Goal: Find specific page/section: Find specific page/section

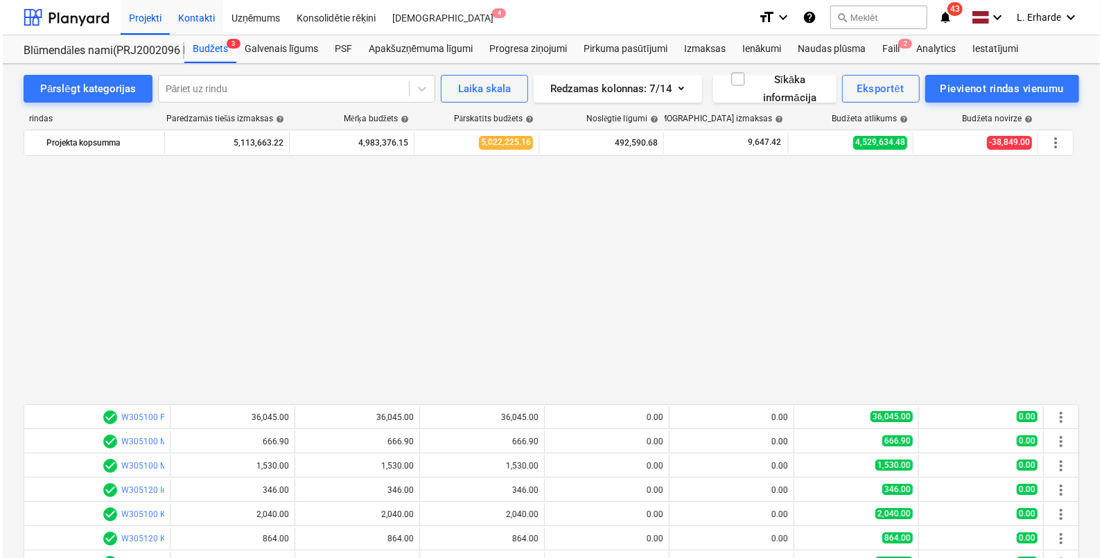
scroll to position [745, 0]
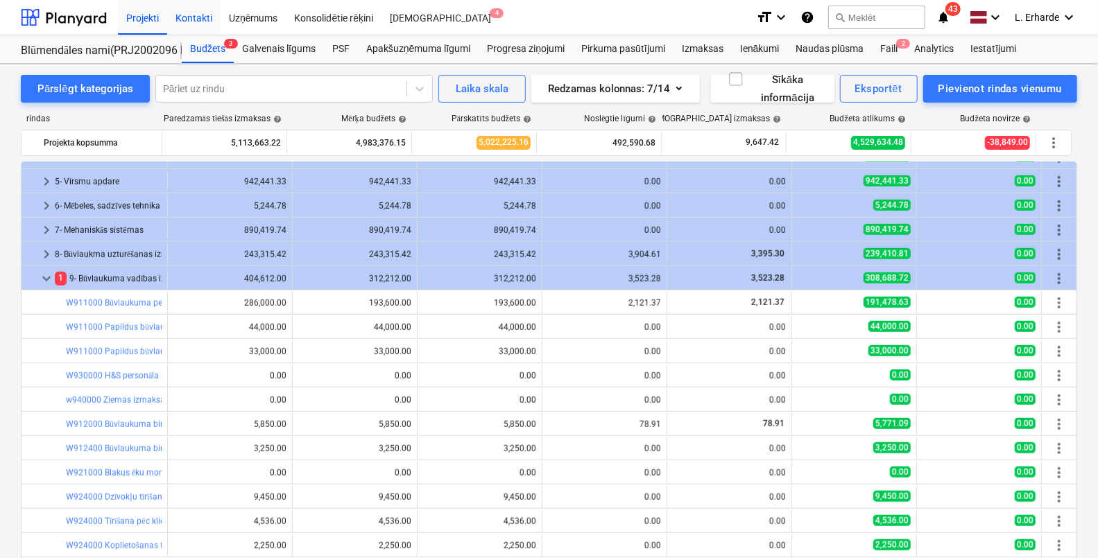
click at [201, 7] on div "Kontakti" at bounding box center [193, 16] width 53 height 35
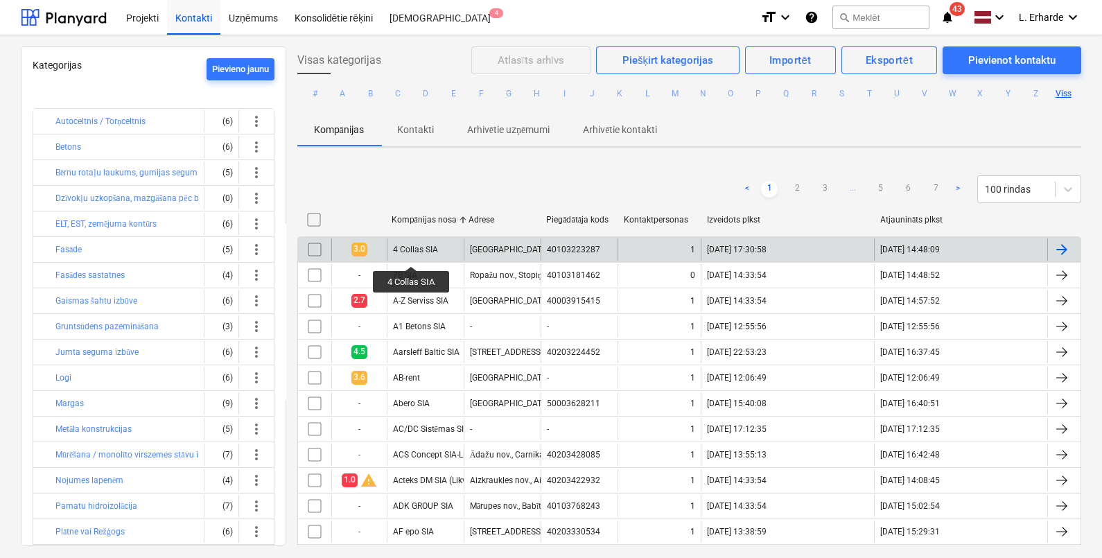
click at [412, 254] on div "4 Collas SIA" at bounding box center [415, 250] width 45 height 10
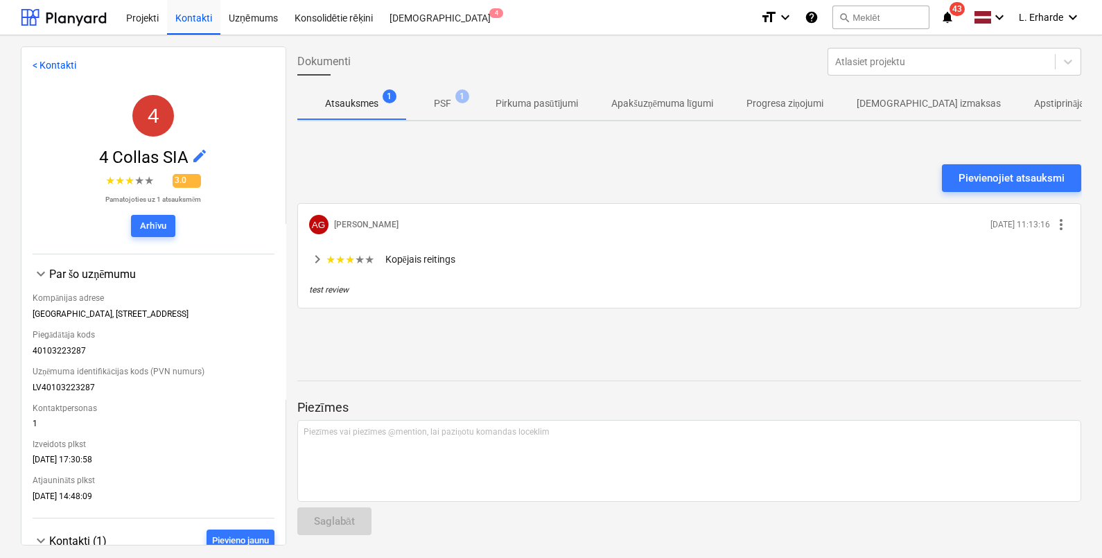
drag, startPoint x: 279, startPoint y: 364, endPoint x: 283, endPoint y: 506, distance: 142.2
click at [283, 506] on div "< Kontakti 4 4 Collas SIA edit ★ ★ ★ ★ ★ 3.0 Pamatojoties uz 1 atsauksmēm Arhīv…" at bounding box center [154, 295] width 266 height 499
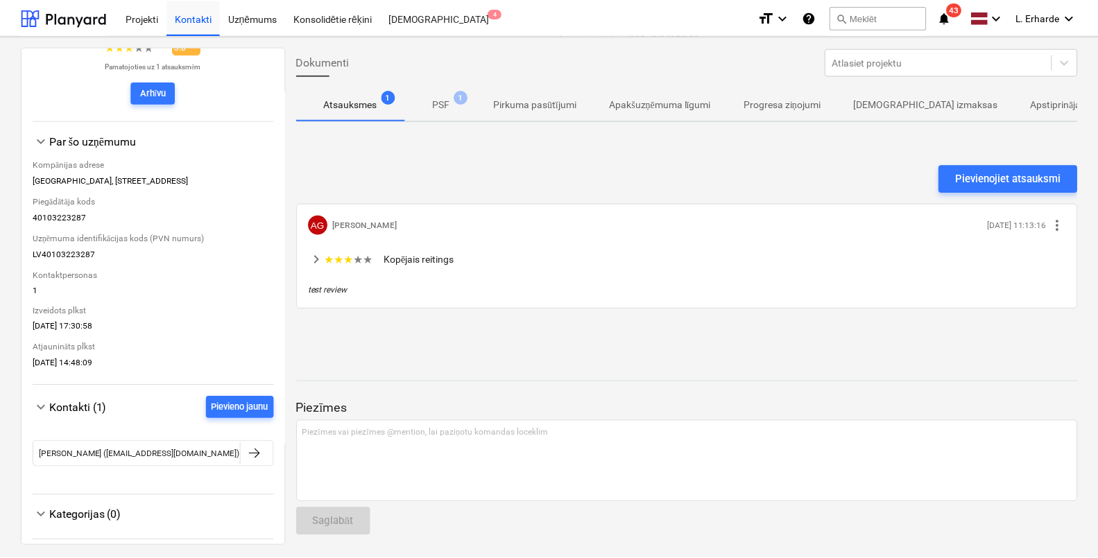
scroll to position [139, 0]
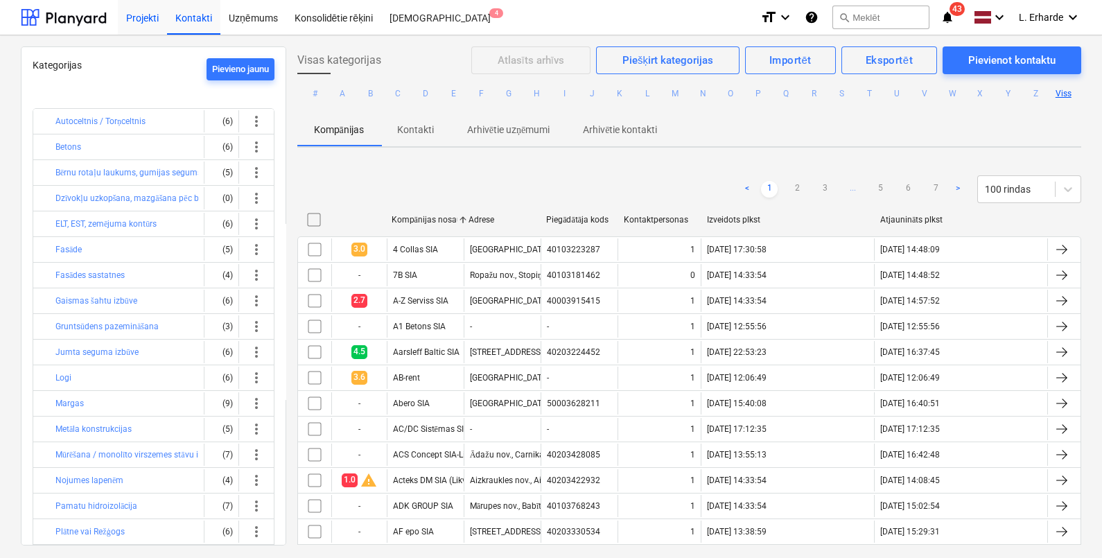
click at [148, 18] on div "Projekti" at bounding box center [142, 16] width 49 height 35
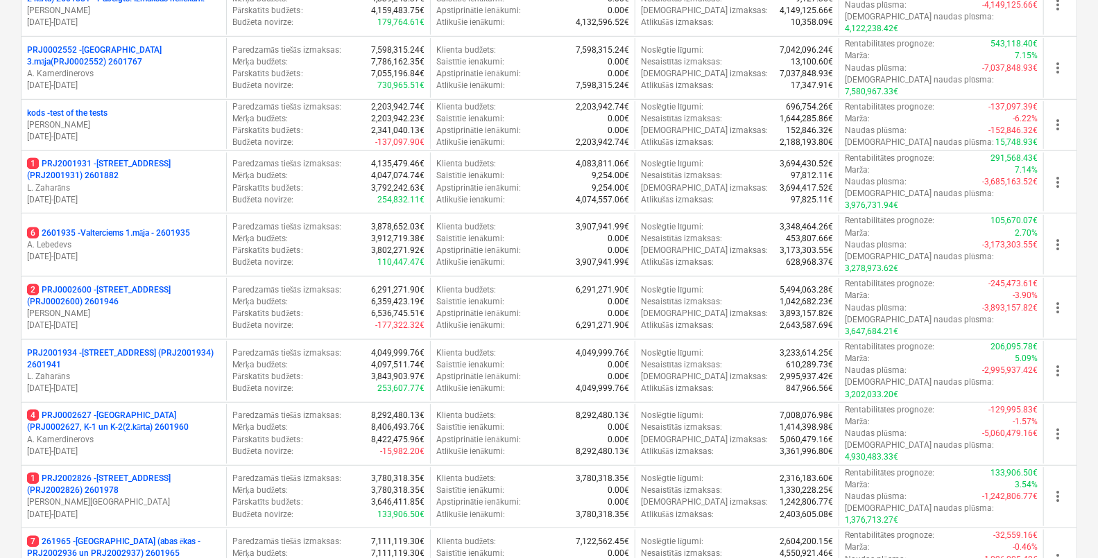
scroll to position [423, 0]
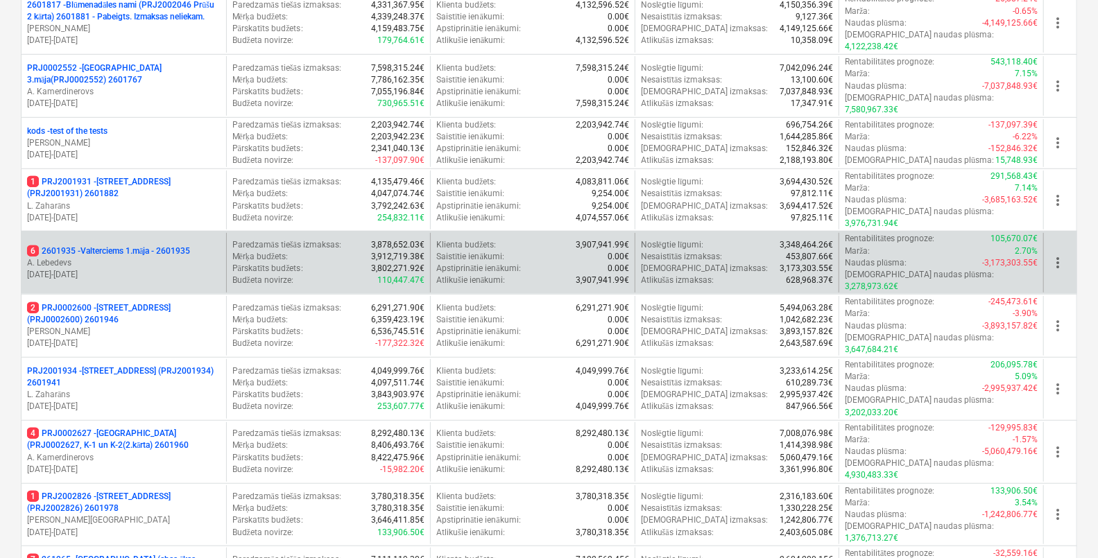
click at [154, 245] on p "6 2601935 - Valterciems 1.māja - 2601935" at bounding box center [108, 251] width 163 height 12
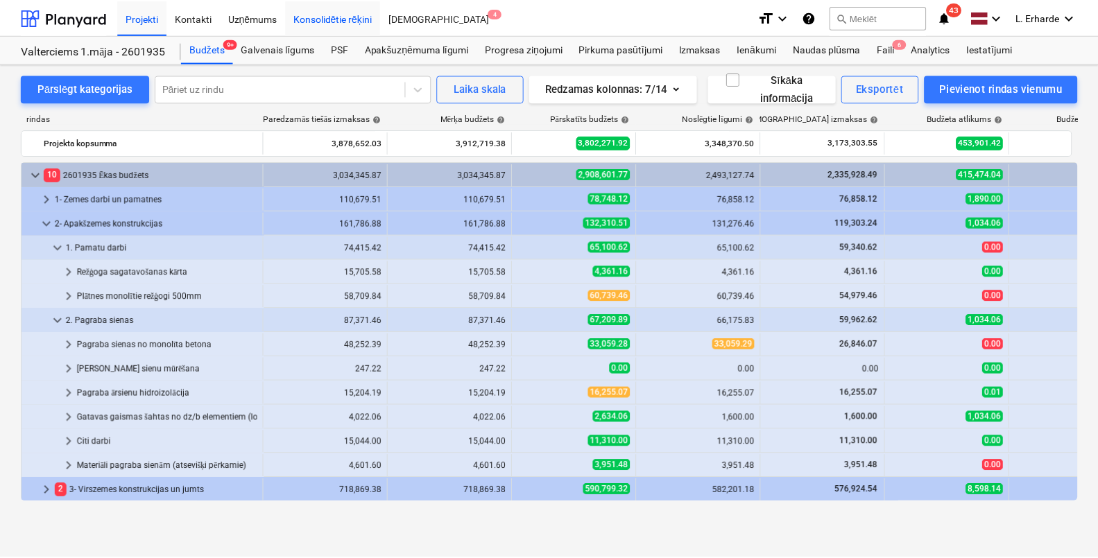
scroll to position [451, 0]
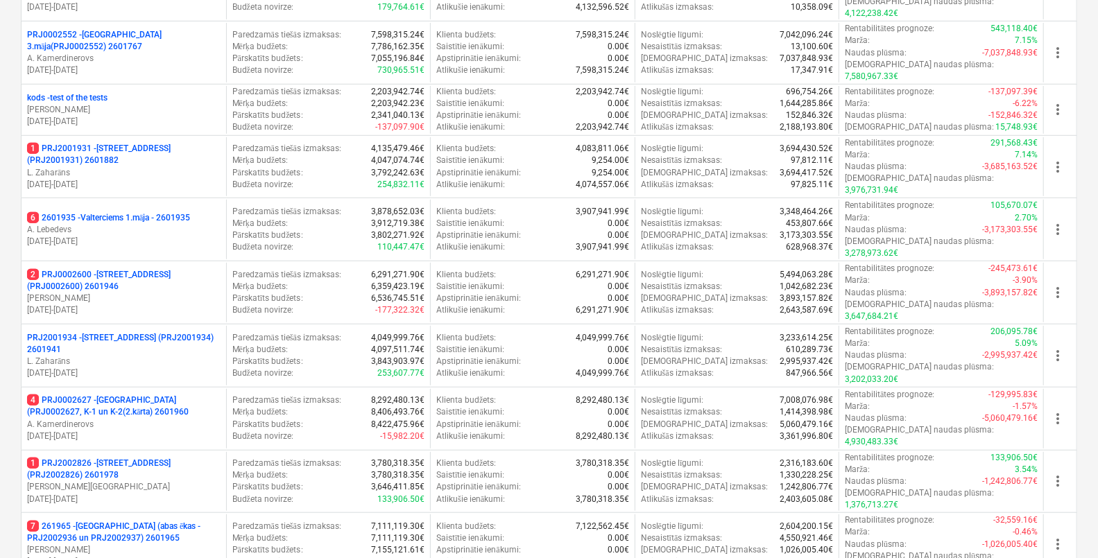
scroll to position [472, 0]
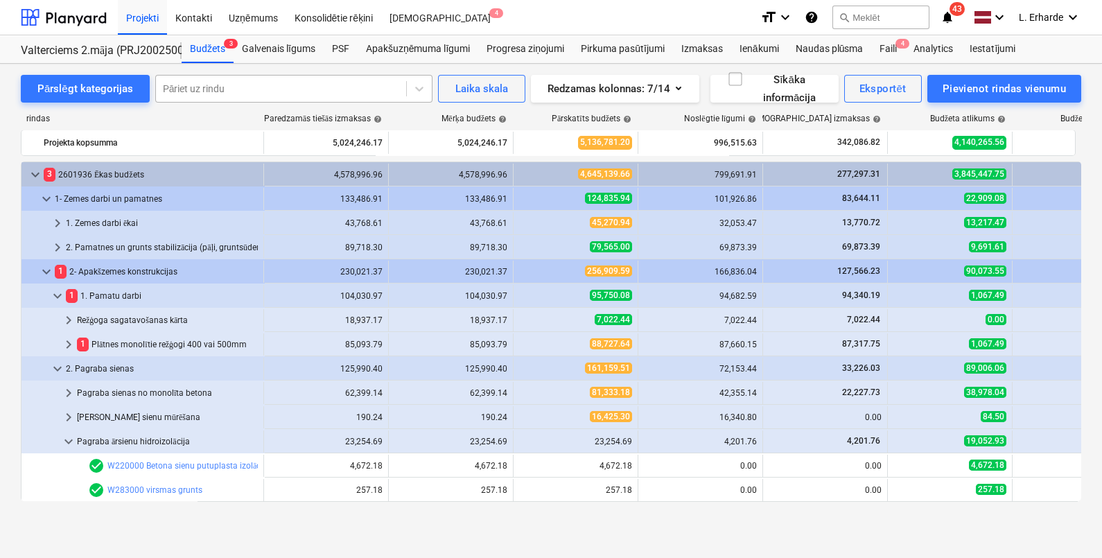
scroll to position [173, 0]
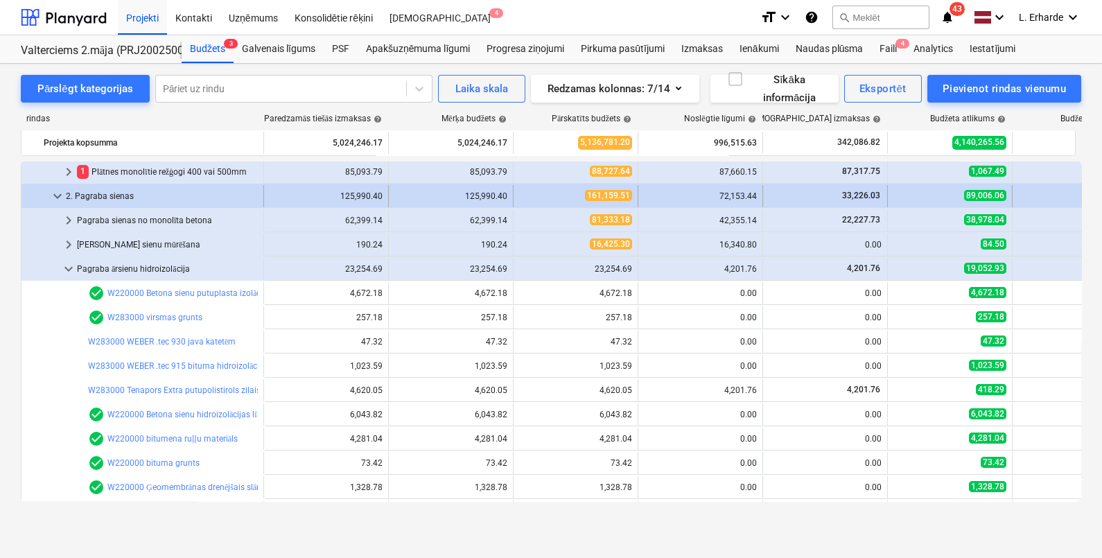
click at [59, 198] on span "keyboard_arrow_down" at bounding box center [57, 196] width 17 height 17
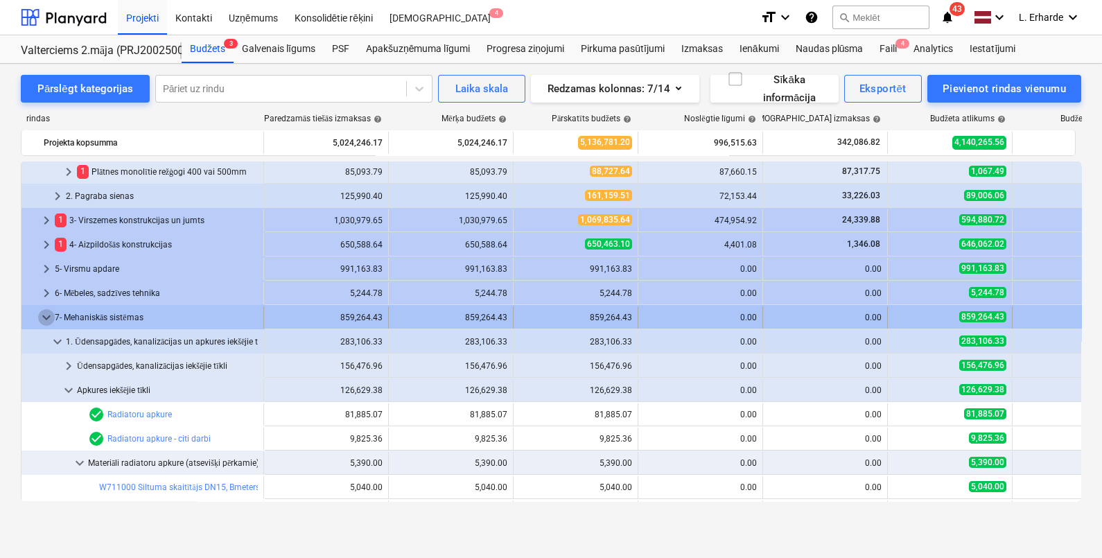
click at [44, 312] on span "keyboard_arrow_down" at bounding box center [46, 317] width 17 height 17
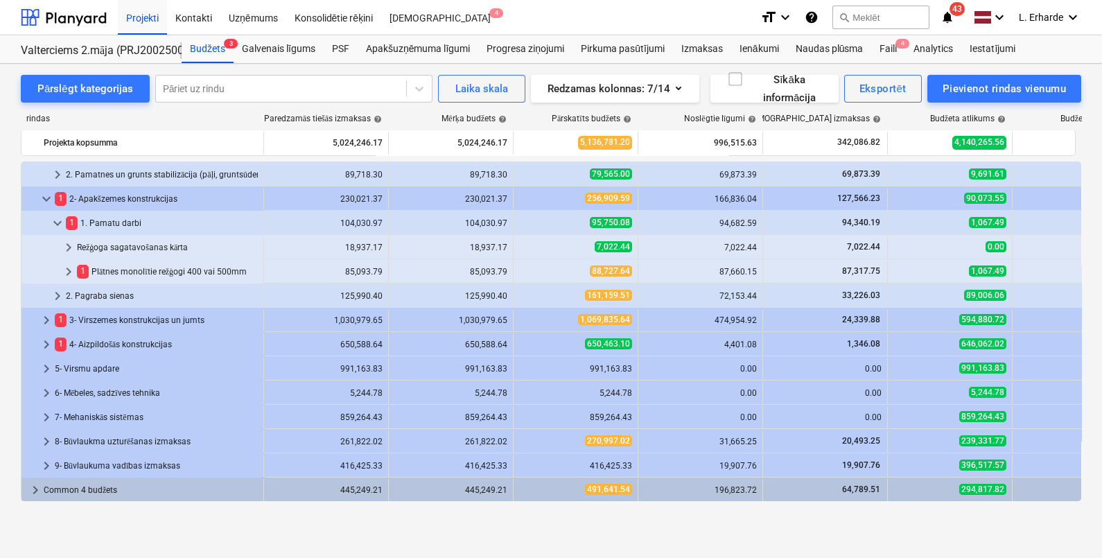
scroll to position [72, 0]
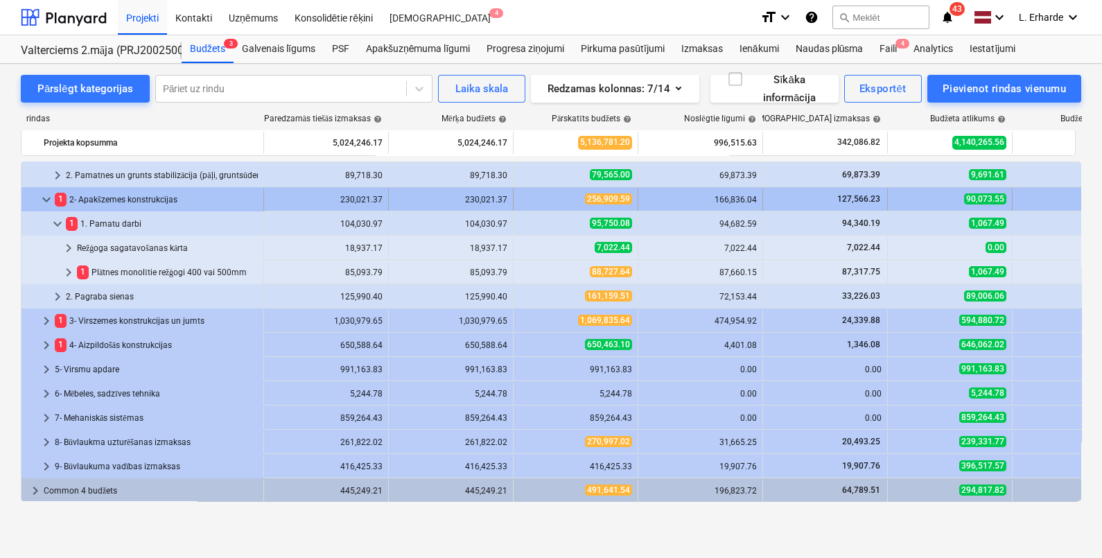
click at [42, 189] on div "keyboard_arrow_down" at bounding box center [46, 200] width 17 height 22
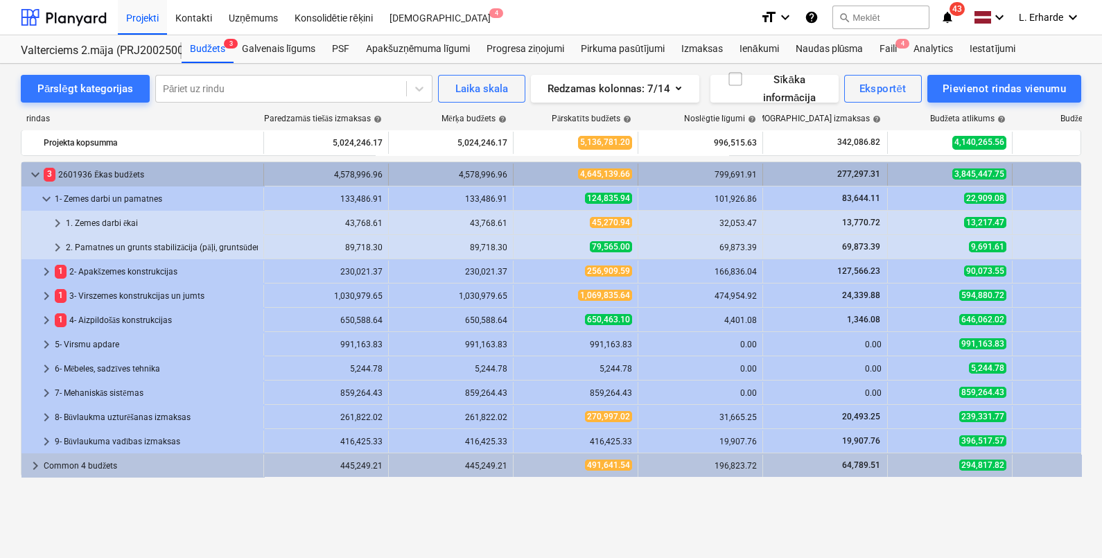
click at [33, 166] on span "keyboard_arrow_down" at bounding box center [35, 174] width 17 height 17
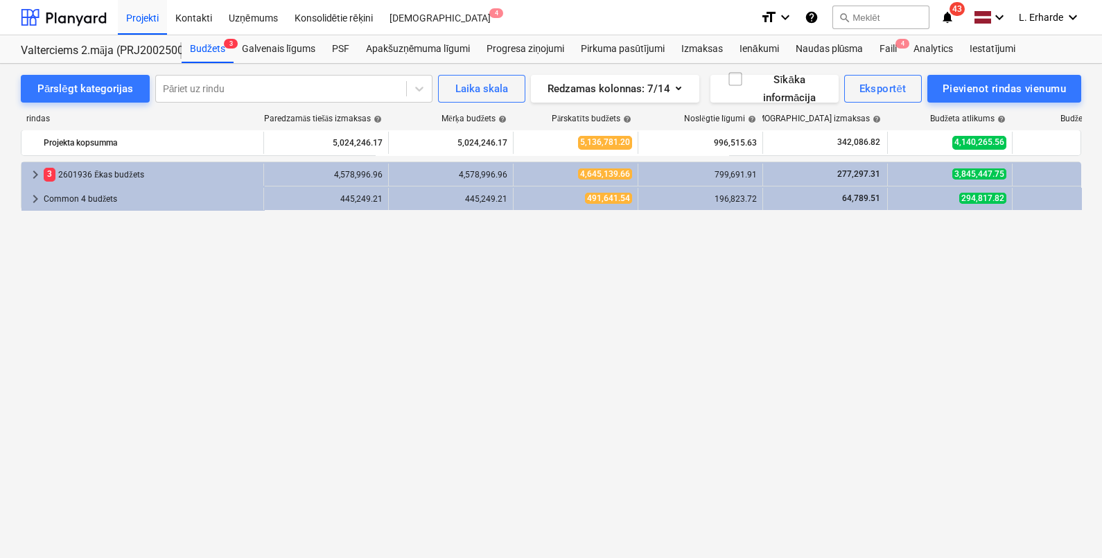
click at [1028, 370] on div "keyboard_arrow_right 3 2601936 Ēkas budžets 4,578,996.96 4,578,996.96 4,645,139…" at bounding box center [551, 332] width 1061 height 340
click at [334, 361] on div "keyboard_arrow_right 3 2601936 Ēkas budžets 4,578,996.96 4,578,996.96 4,645,139…" at bounding box center [551, 332] width 1061 height 340
click at [977, 322] on div "keyboard_arrow_right 3 2601936 Ēkas budžets 4,578,996.96 4,578,996.96 4,645,139…" at bounding box center [551, 332] width 1061 height 340
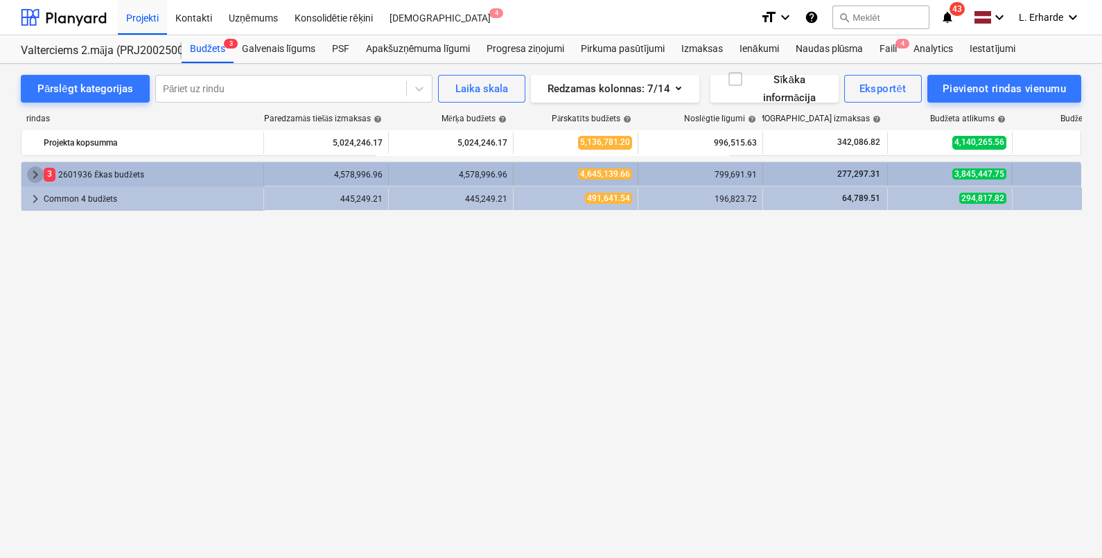
click at [35, 171] on span "keyboard_arrow_right" at bounding box center [35, 174] width 17 height 17
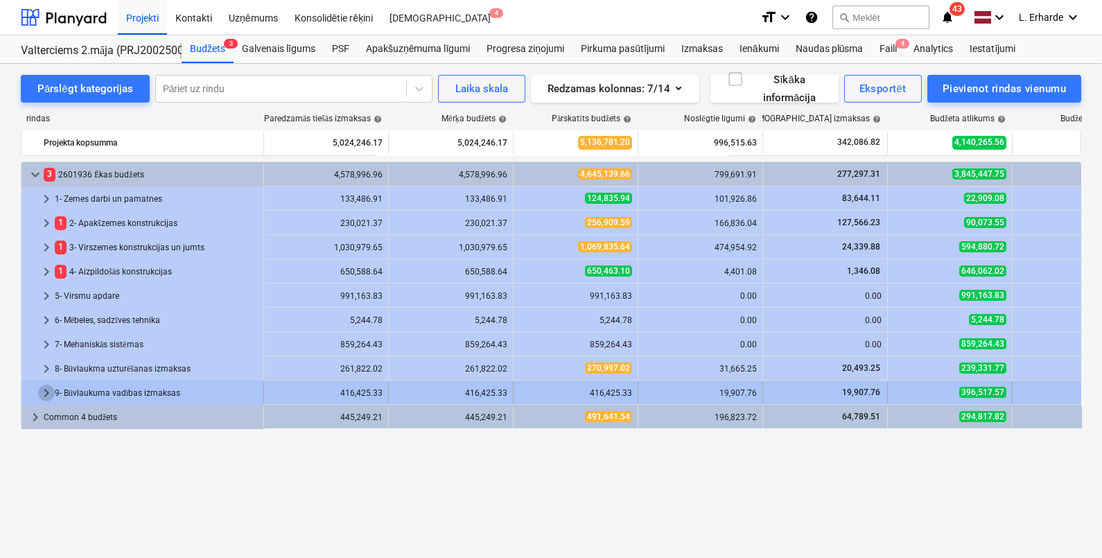
click at [50, 392] on span "keyboard_arrow_right" at bounding box center [46, 393] width 17 height 17
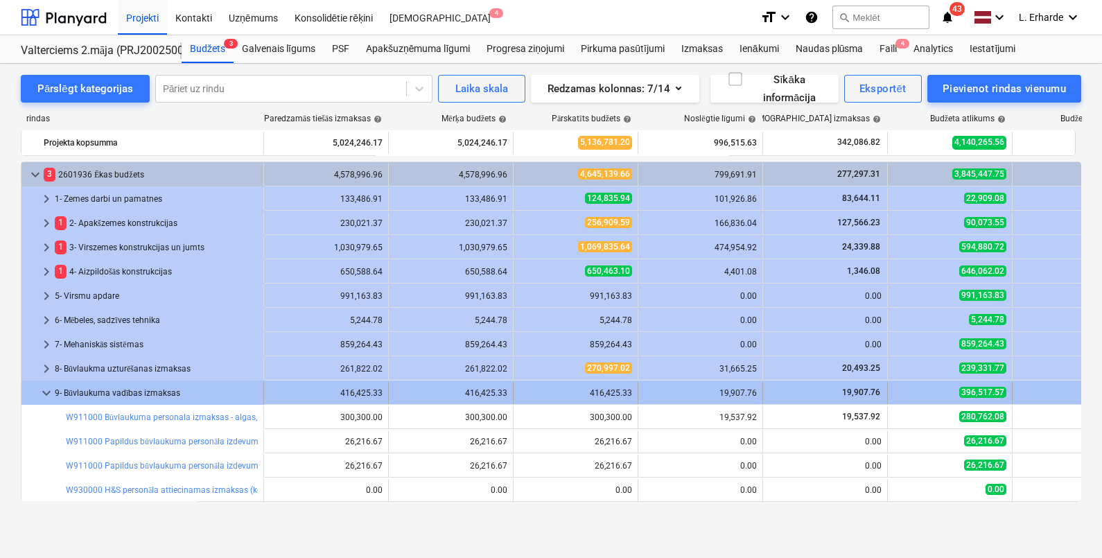
click at [46, 395] on span "keyboard_arrow_down" at bounding box center [46, 393] width 17 height 17
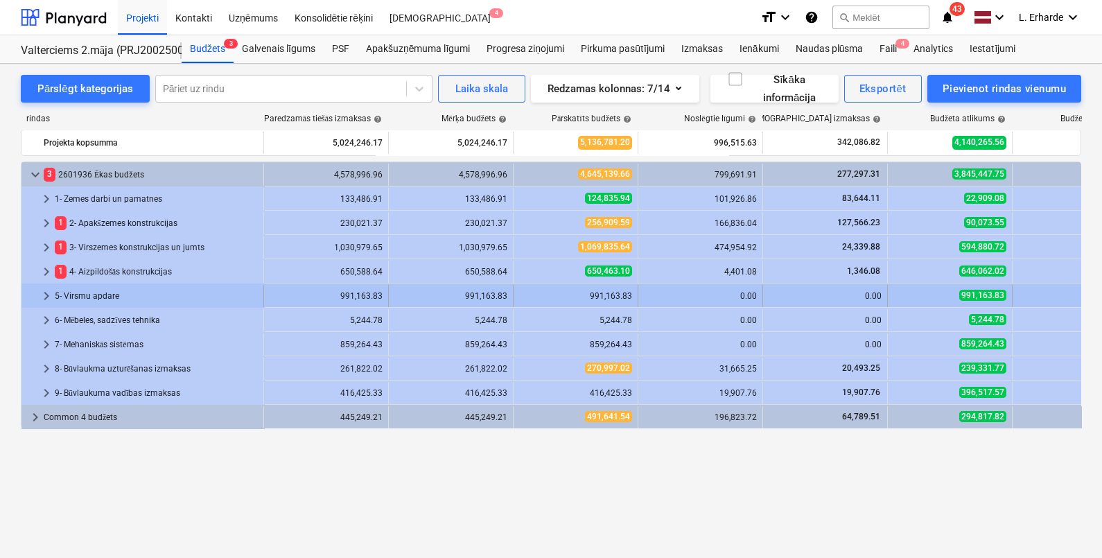
click at [46, 294] on span "keyboard_arrow_right" at bounding box center [46, 296] width 17 height 17
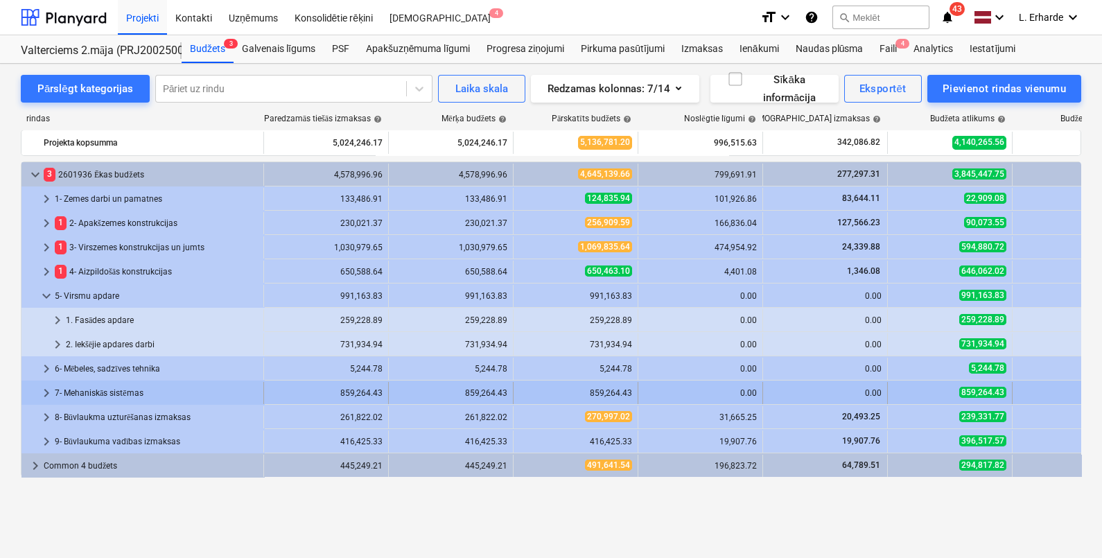
click at [44, 392] on span "keyboard_arrow_right" at bounding box center [46, 393] width 17 height 17
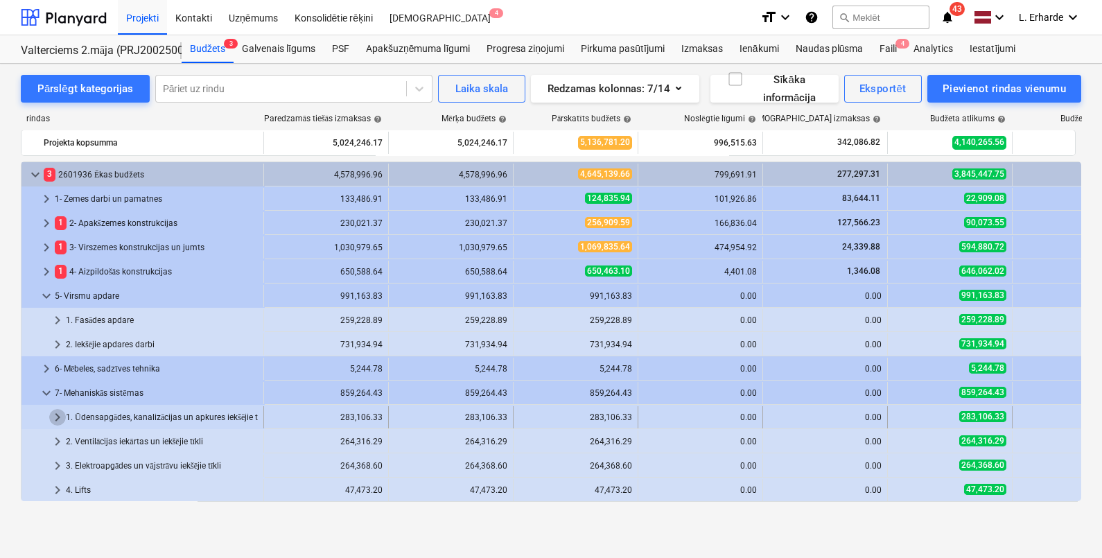
click at [56, 416] on span "keyboard_arrow_right" at bounding box center [57, 417] width 17 height 17
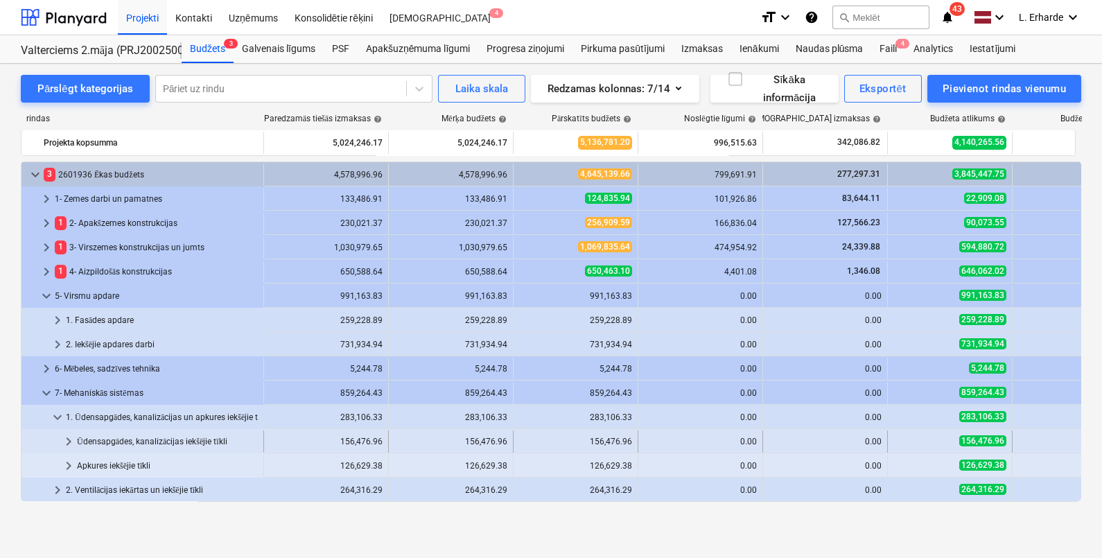
click at [67, 437] on span "keyboard_arrow_right" at bounding box center [68, 441] width 17 height 17
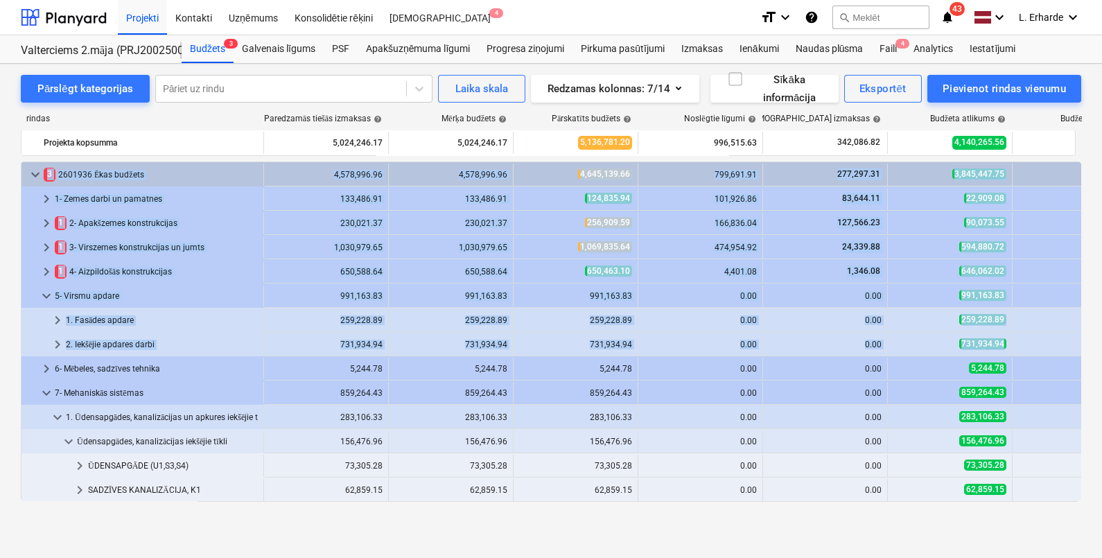
scroll to position [0, 96]
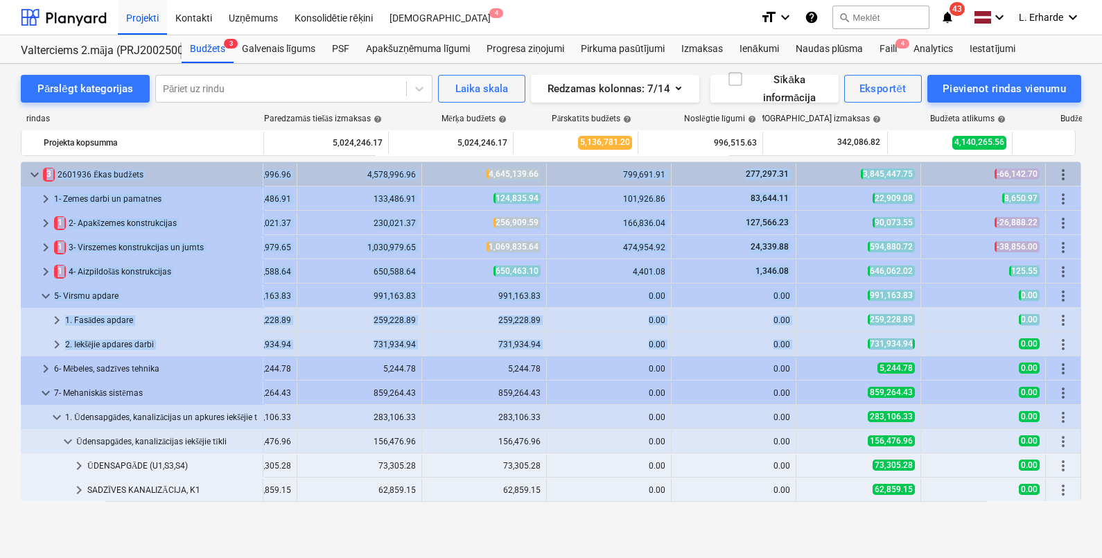
drag, startPoint x: 1077, startPoint y: 338, endPoint x: 1087, endPoint y: 374, distance: 38.2
click at [1087, 374] on div "Pārslēgt kategorijas Pāriet uz rindu Laika skala Redzamas kolonnas : 7/14 Sīkāk…" at bounding box center [551, 296] width 1102 height 465
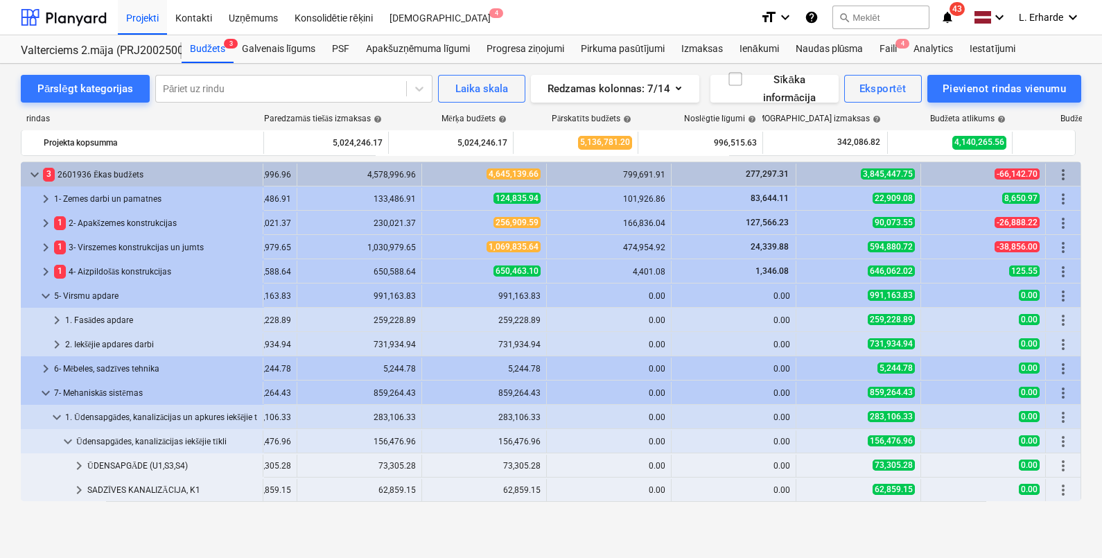
drag, startPoint x: 1087, startPoint y: 374, endPoint x: 1094, endPoint y: 458, distance: 84.2
click at [1094, 458] on div "Pārslēgt kategorijas Pāriet uz rindu Laika skala Redzamas kolonnas : 7/14 Sīkāk…" at bounding box center [551, 296] width 1102 height 465
drag, startPoint x: 1082, startPoint y: 350, endPoint x: 1078, endPoint y: 382, distance: 32.1
click at [1078, 382] on div "Pārslēgt kategorijas Pāriet uz rindu Laika skala Redzamas kolonnas : 7/14 Sīkāk…" at bounding box center [551, 296] width 1102 height 465
click at [827, 529] on div "Pārslēgt kategorijas Pāriet uz rindu Laika skala Redzamas kolonnas : 7/14 Sīkāk…" at bounding box center [551, 311] width 1102 height 494
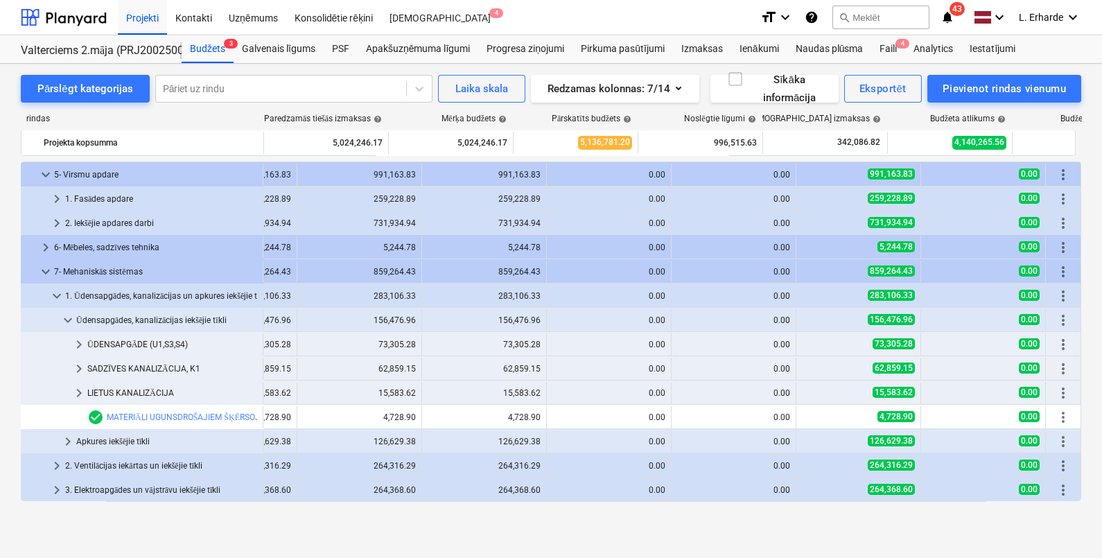
scroll to position [128, 96]
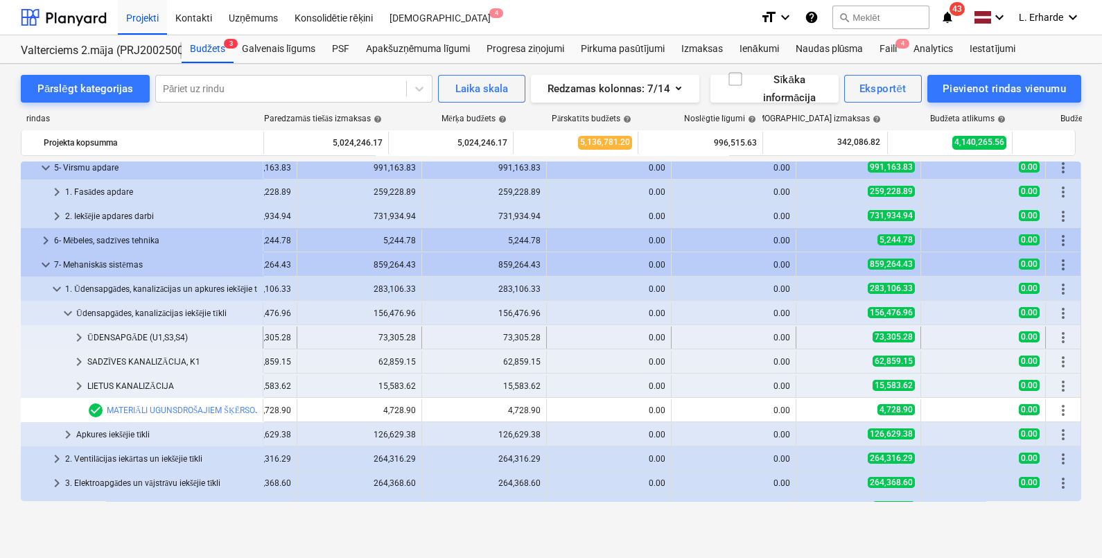
click at [81, 336] on span "keyboard_arrow_right" at bounding box center [79, 337] width 17 height 17
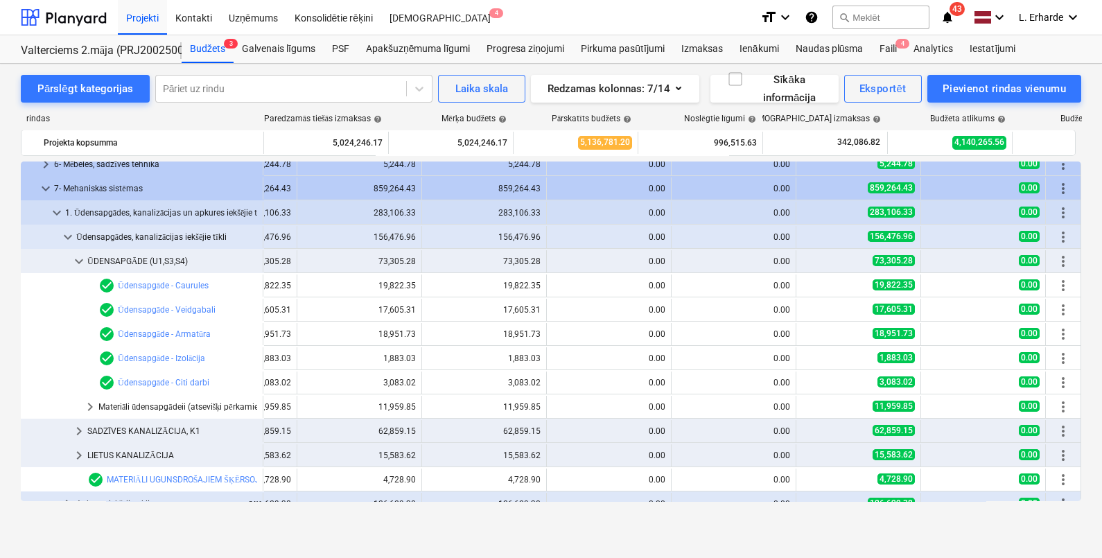
scroll to position [214, 96]
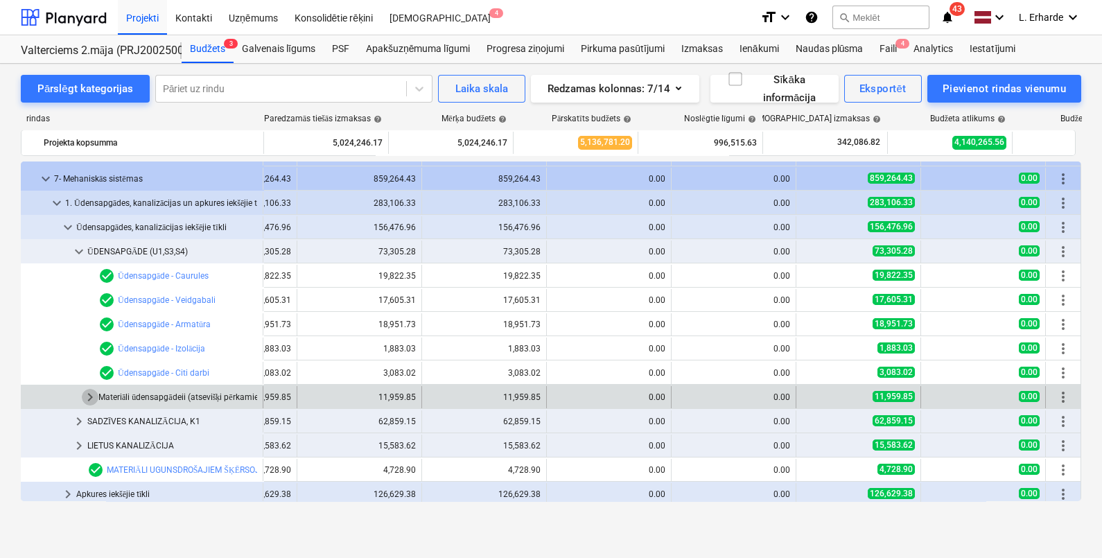
click at [90, 396] on span "keyboard_arrow_right" at bounding box center [90, 397] width 17 height 17
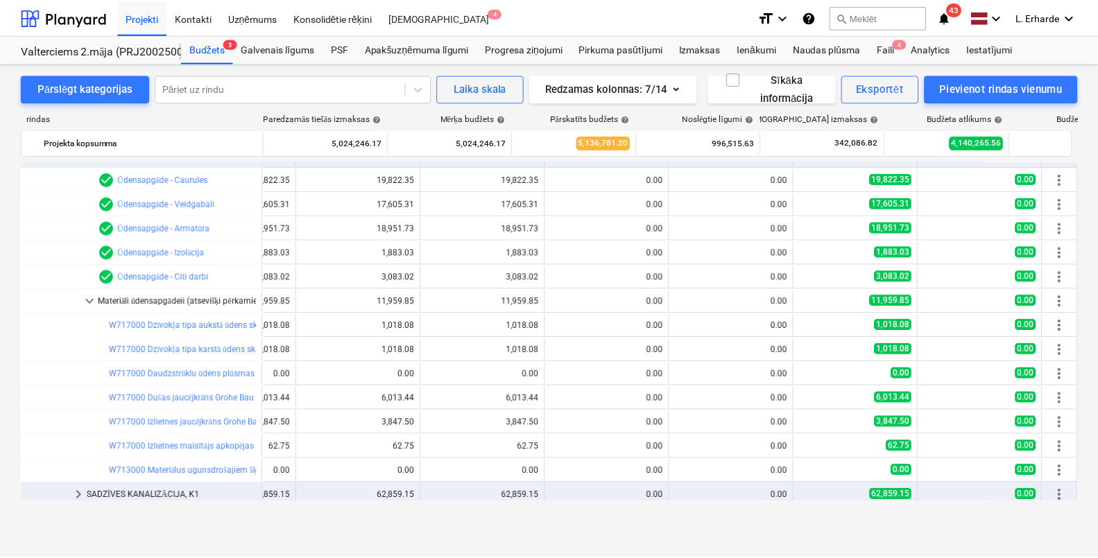
scroll to position [320, 96]
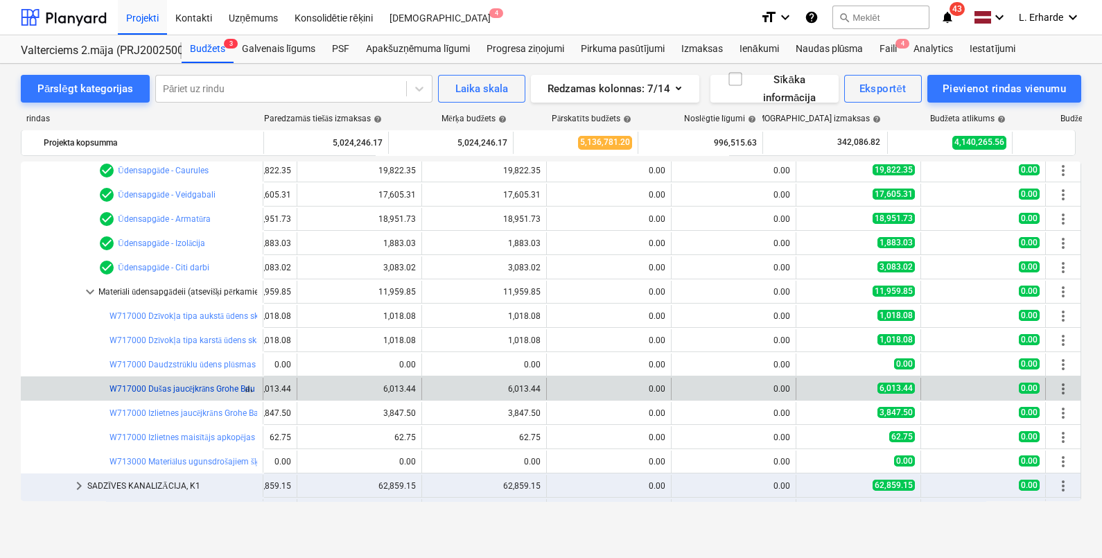
click at [193, 390] on link "W717000 Dušas jaucējkrāns Grohe Bau Edge Dušas komplekts Grohe Tempesta, Cosmop…" at bounding box center [294, 389] width 369 height 10
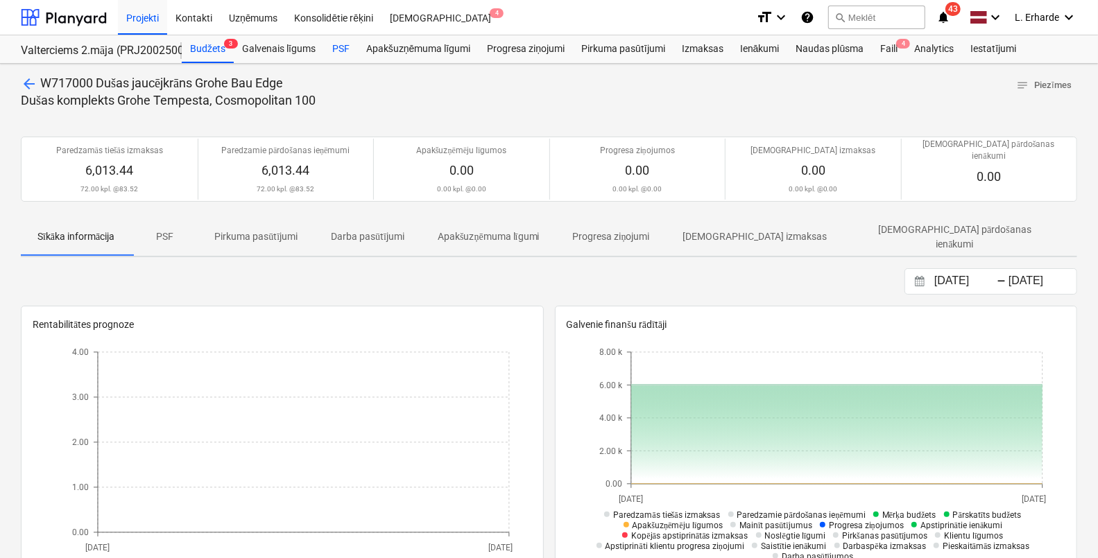
click at [340, 48] on div "PSF" at bounding box center [341, 49] width 34 height 28
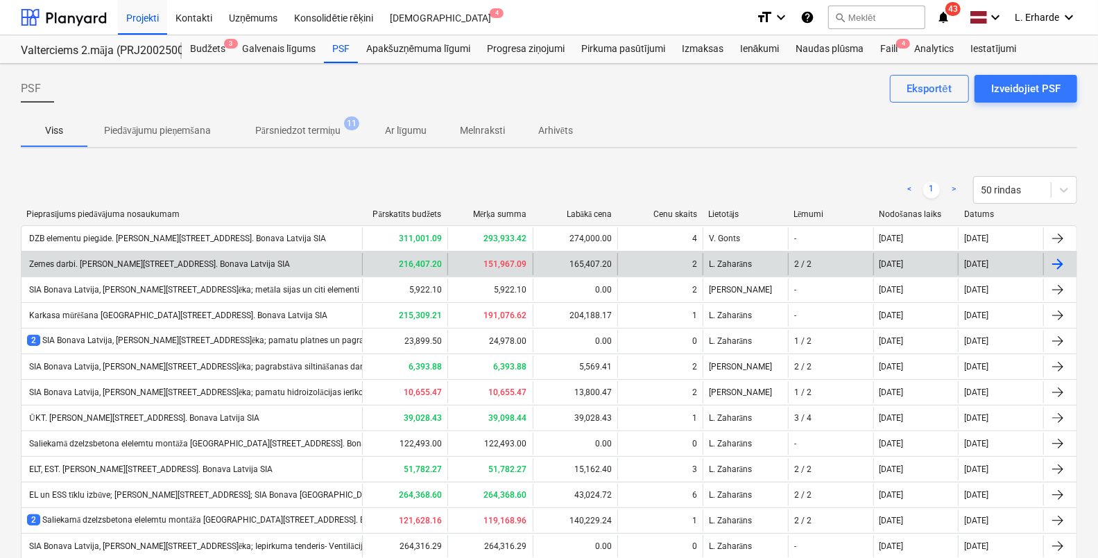
click at [209, 261] on div "Zemes darbi. [PERSON_NAME][STREET_ADDRESS]. Bonava Latvija SIA" at bounding box center [158, 264] width 263 height 10
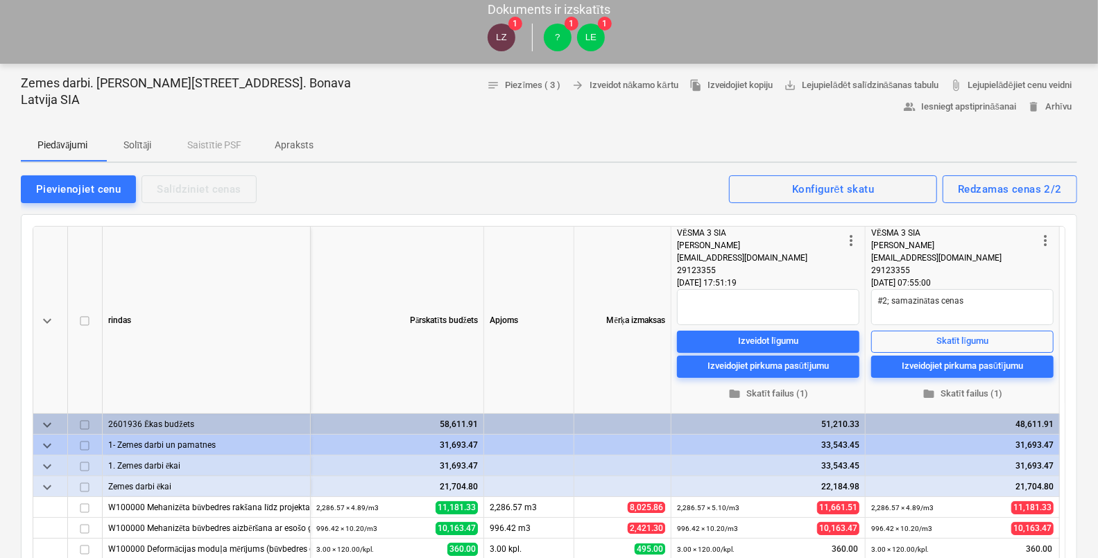
scroll to position [61, 0]
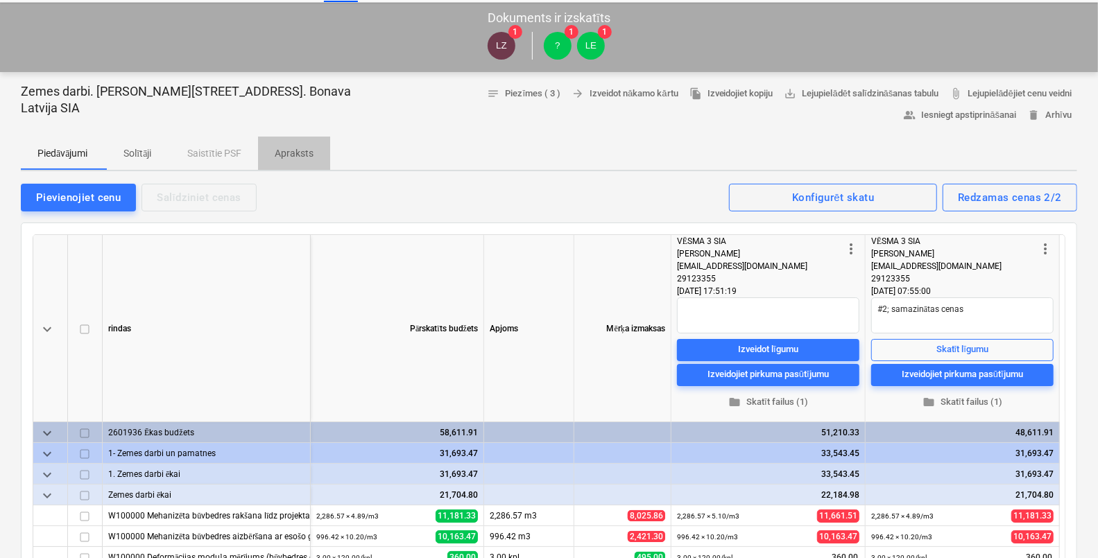
click at [309, 153] on p "Apraksts" at bounding box center [294, 153] width 39 height 15
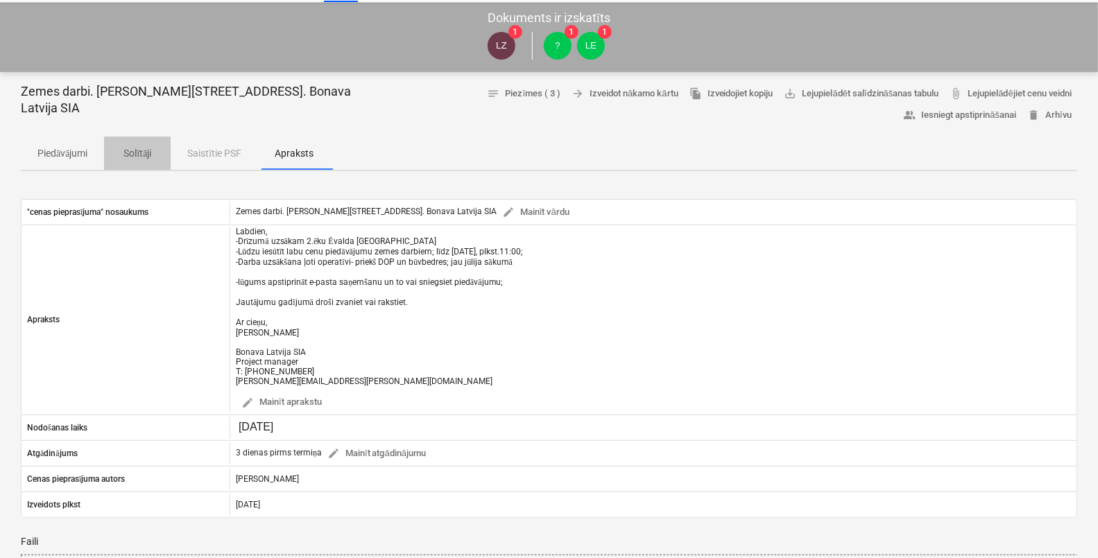
click at [139, 145] on span "Solītāji" at bounding box center [137, 153] width 67 height 23
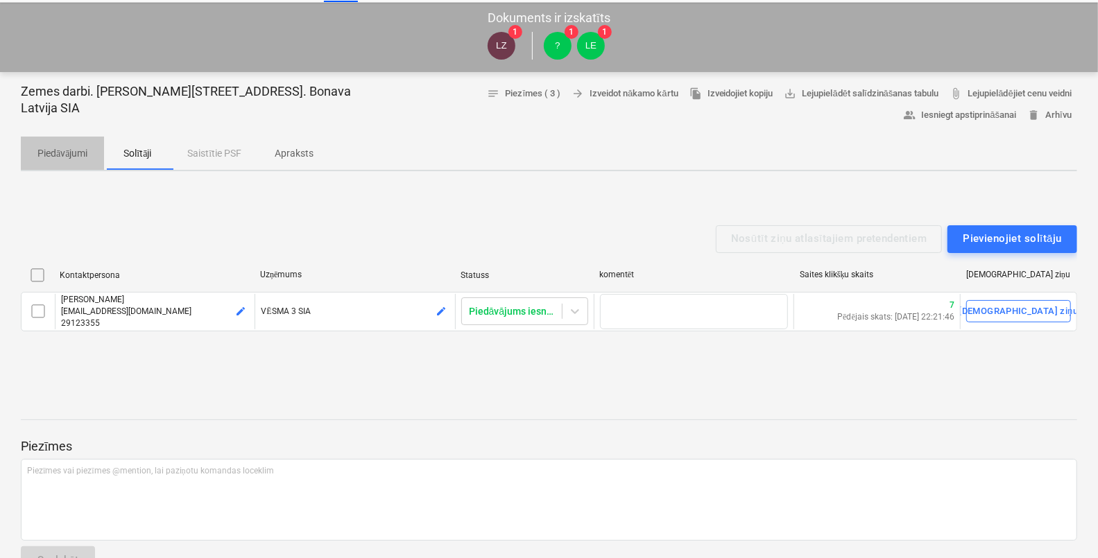
click at [72, 155] on p "Piedāvājumi" at bounding box center [62, 153] width 50 height 15
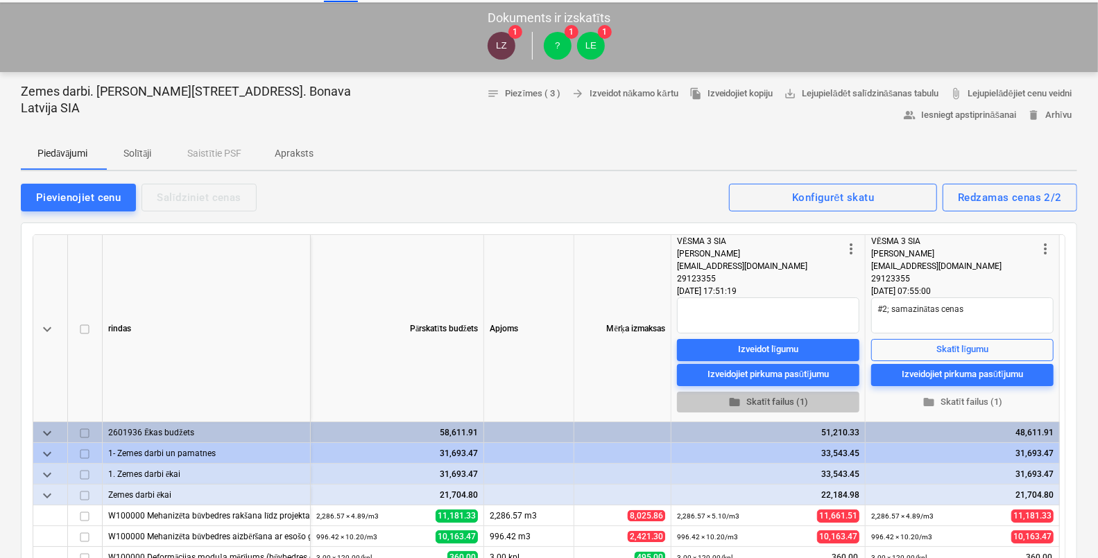
click at [781, 409] on span "folder Skatīt failus (1)" at bounding box center [767, 403] width 171 height 16
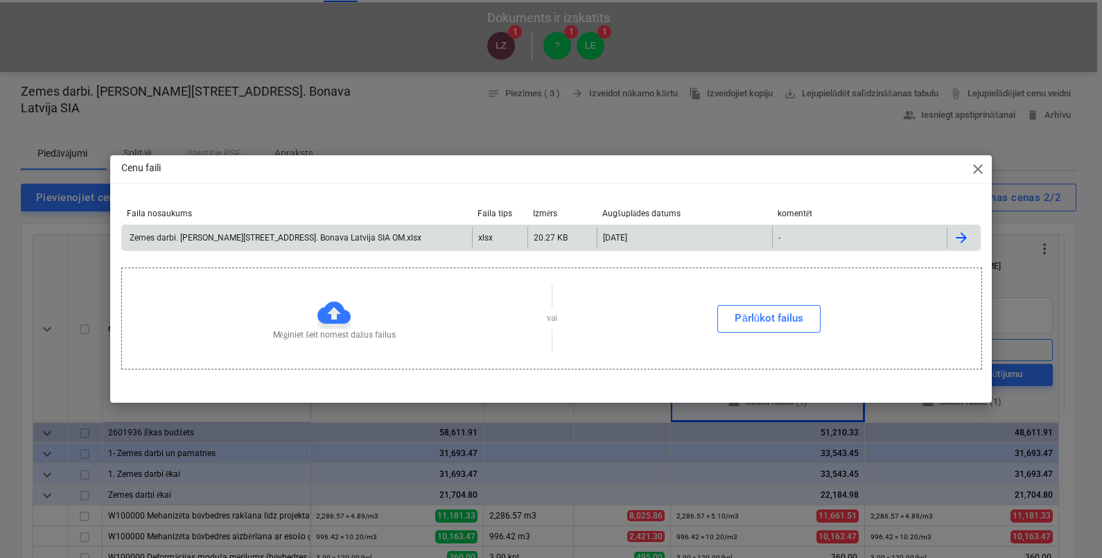
click at [364, 239] on div "Zemes darbi. [PERSON_NAME][STREET_ADDRESS]. Bonava Latvija SIA OM.xlsx" at bounding box center [275, 238] width 294 height 10
click at [981, 173] on span "close" at bounding box center [978, 169] width 17 height 17
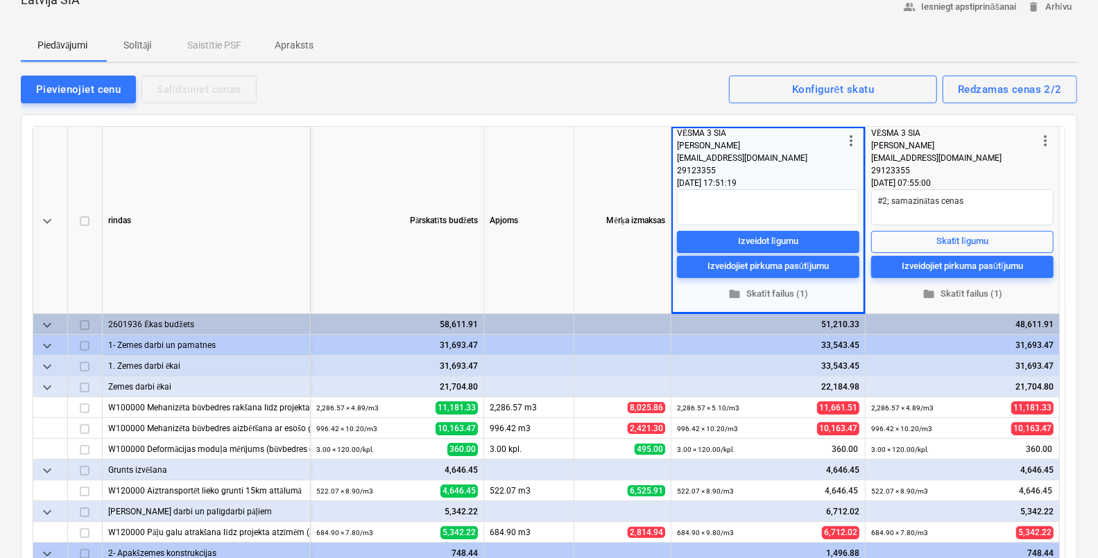
scroll to position [173, 0]
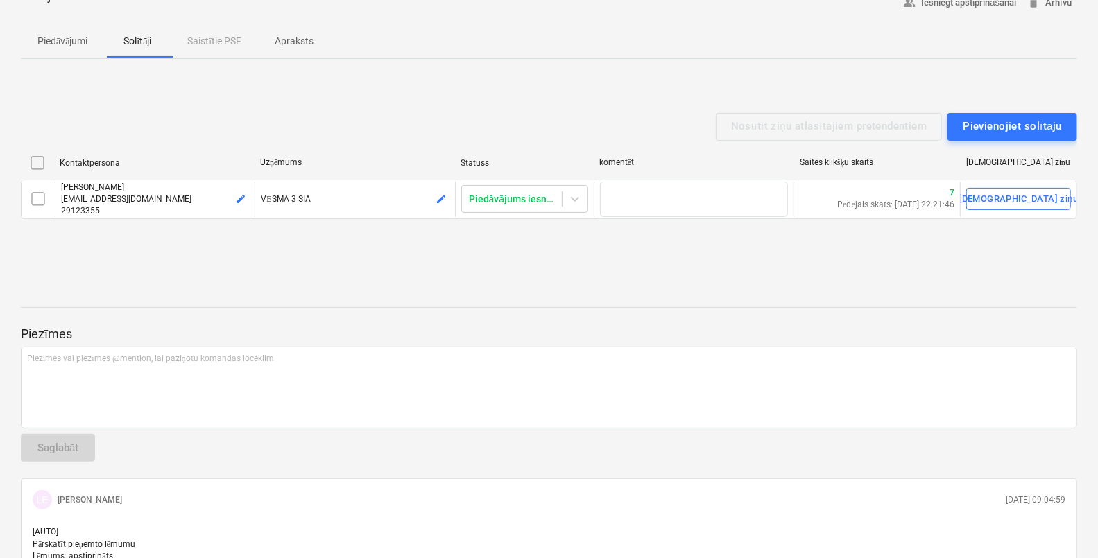
scroll to position [61, 0]
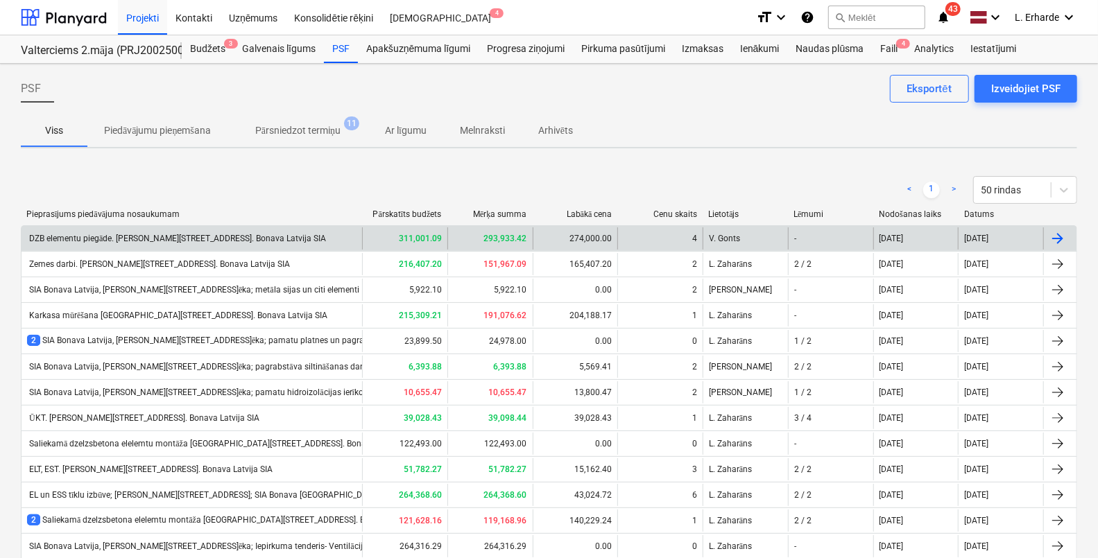
click at [230, 241] on div "DZB elementu piegāde. [PERSON_NAME][STREET_ADDRESS]. Bonava Latvija SIA" at bounding box center [176, 239] width 299 height 10
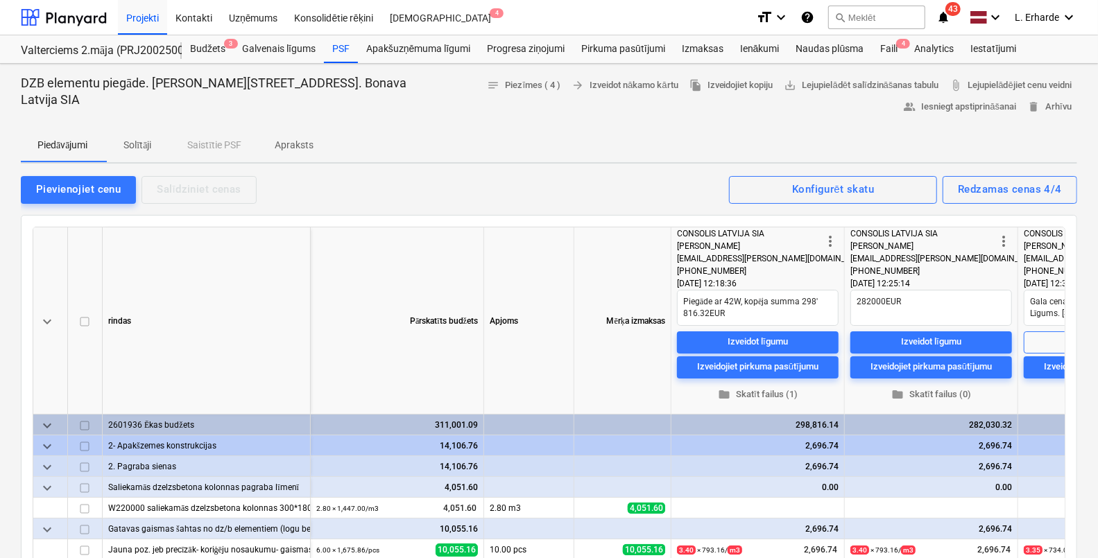
click at [286, 150] on p "Apraksts" at bounding box center [294, 145] width 39 height 15
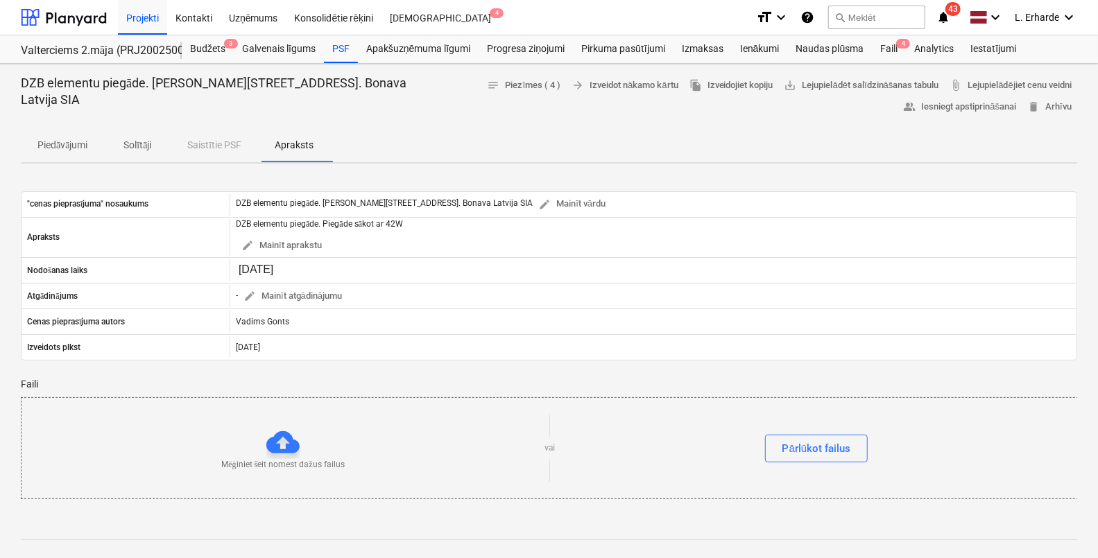
click at [52, 140] on p "Piedāvājumi" at bounding box center [62, 145] width 50 height 15
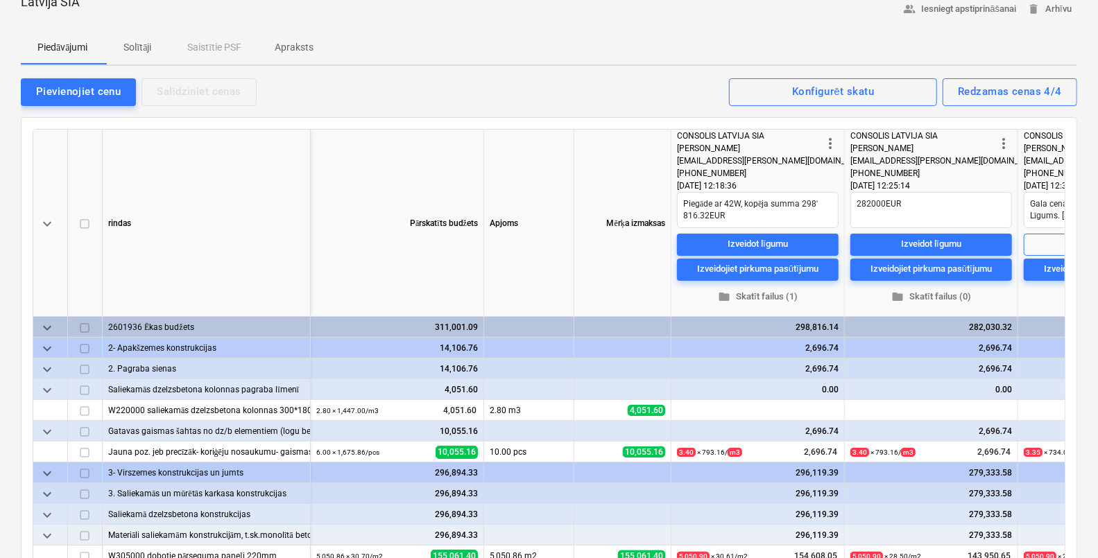
scroll to position [121, 0]
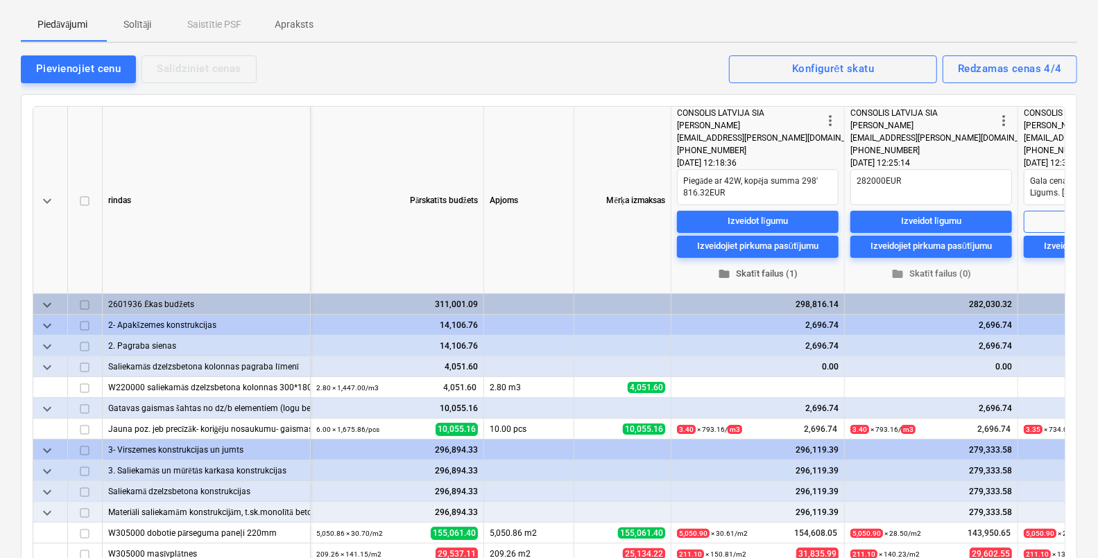
click at [768, 279] on span "folder Skatīt failus (1)" at bounding box center [757, 274] width 150 height 16
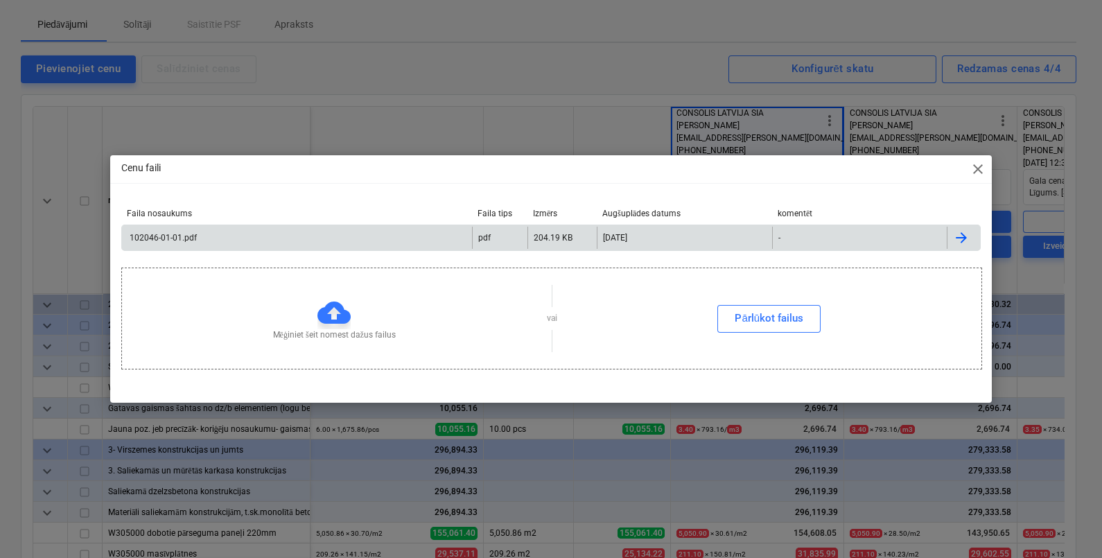
click at [273, 245] on div "102046-01-01.pdf" at bounding box center [297, 238] width 350 height 22
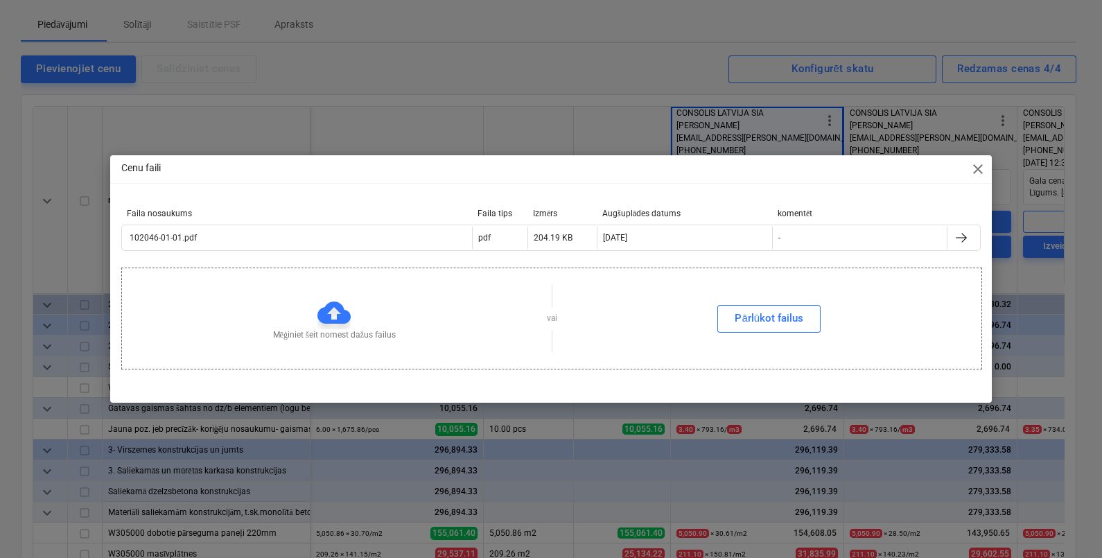
click at [976, 172] on span "close" at bounding box center [978, 169] width 17 height 17
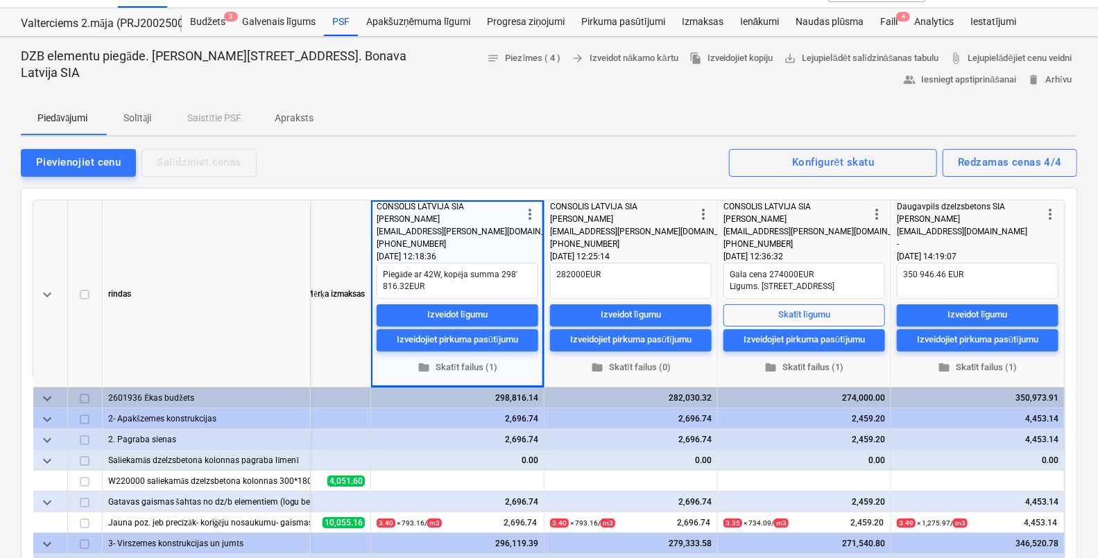
scroll to position [21, 0]
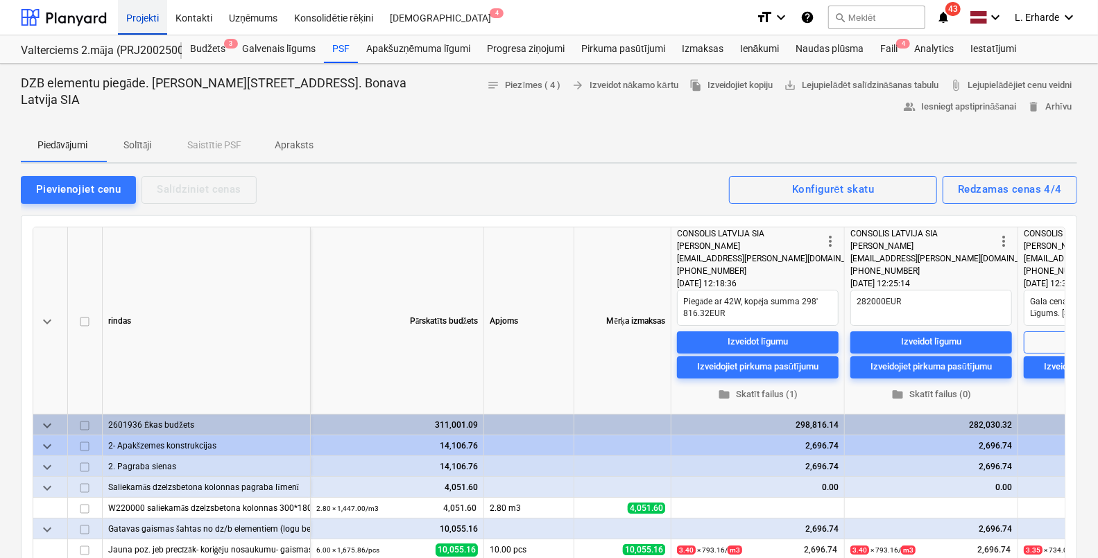
type textarea "x"
click at [191, 21] on div "Kontakti" at bounding box center [193, 16] width 53 height 35
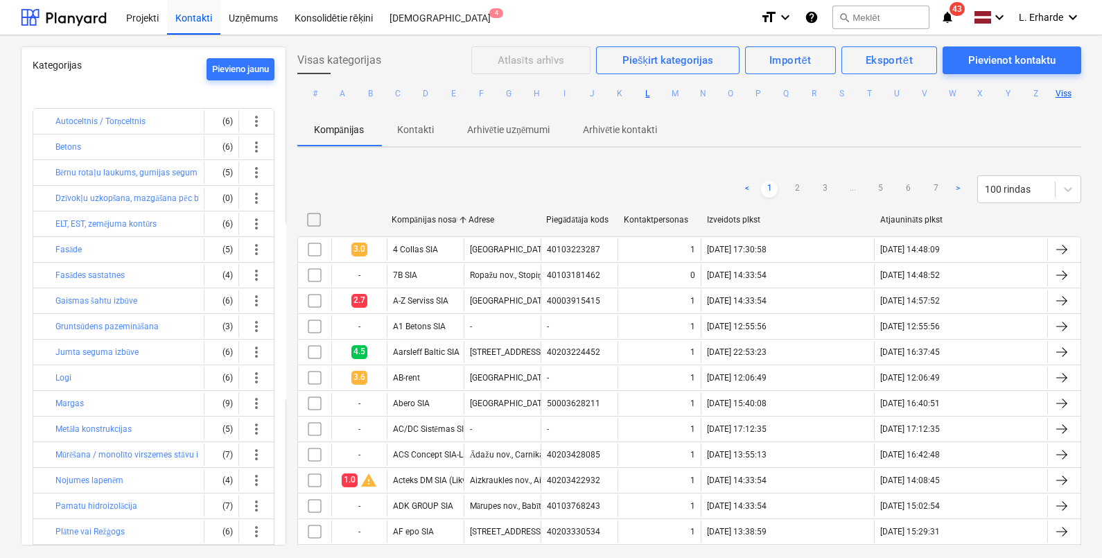
click at [644, 94] on button "L" at bounding box center [647, 93] width 17 height 17
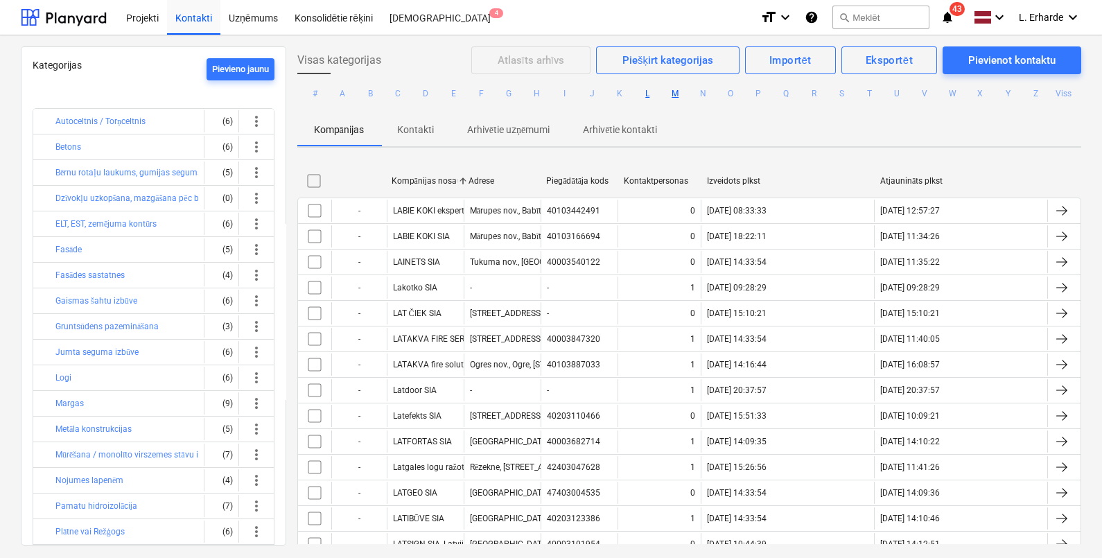
click at [680, 90] on button "M" at bounding box center [675, 93] width 17 height 17
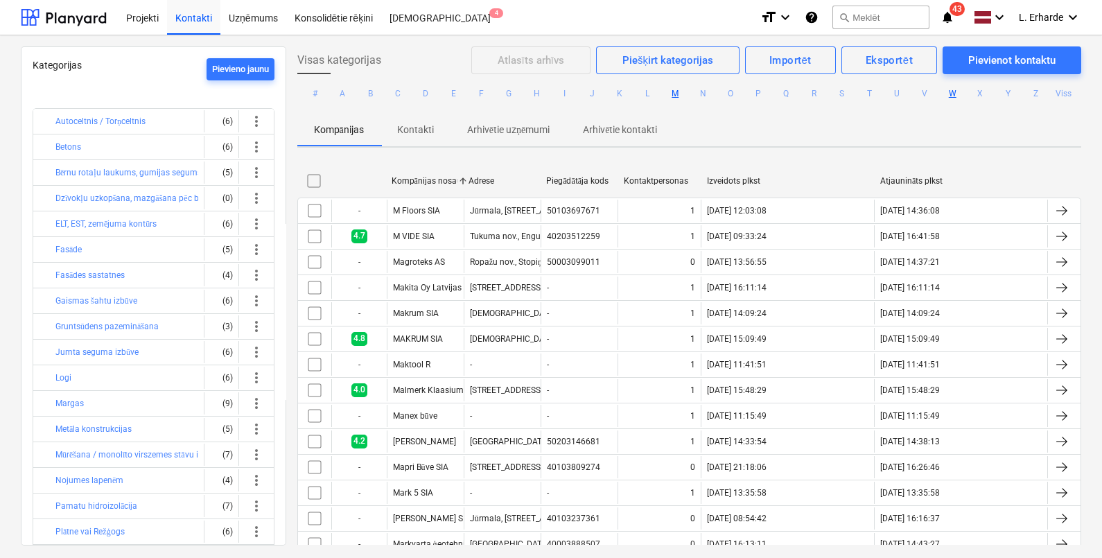
click at [952, 89] on button "W" at bounding box center [952, 93] width 17 height 17
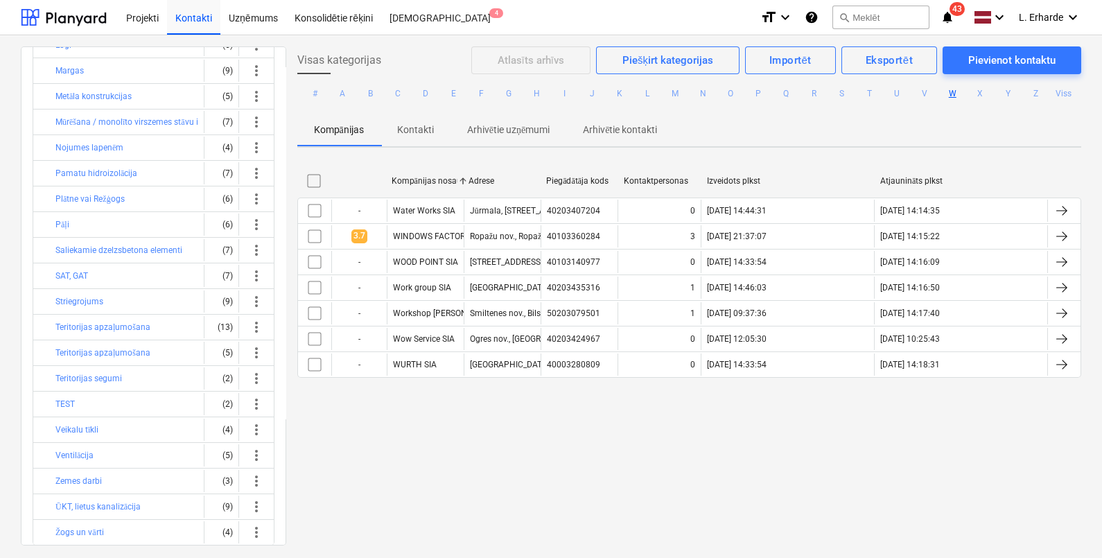
scroll to position [357, 0]
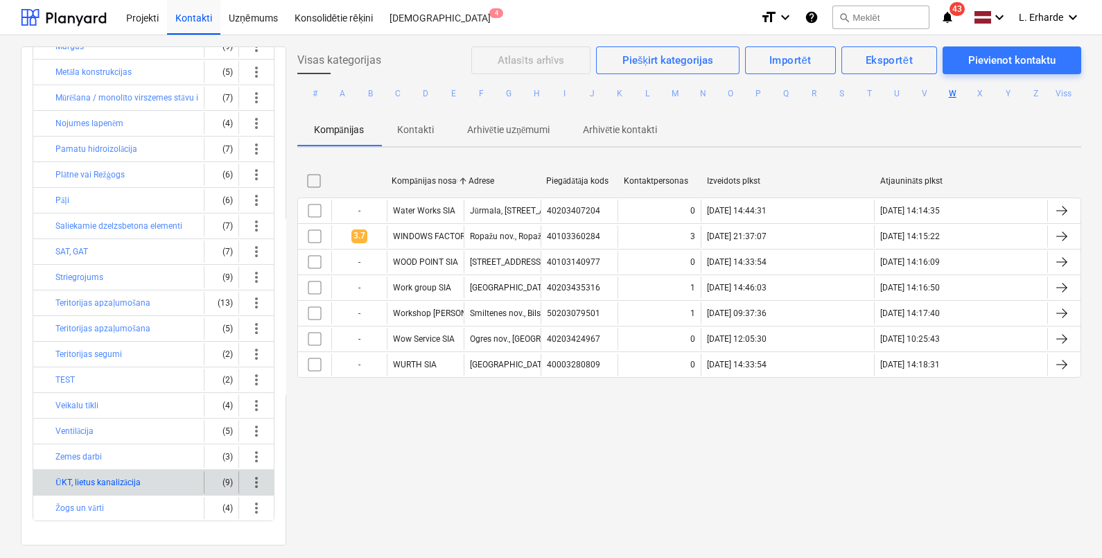
click at [113, 474] on button "ŪKT, lietus kanalizācija" at bounding box center [97, 482] width 85 height 17
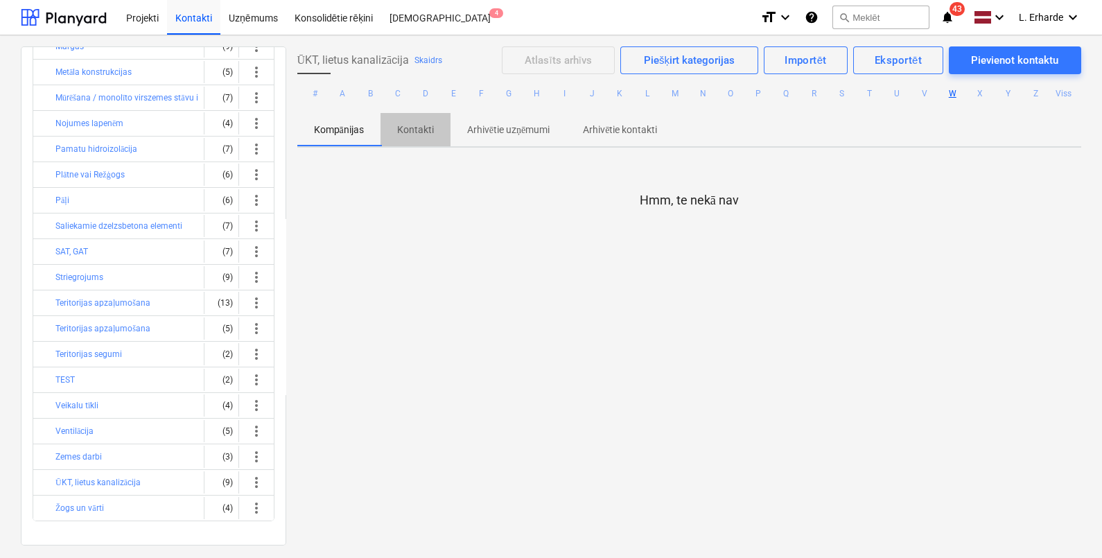
click at [420, 123] on p "Kontakti" at bounding box center [415, 130] width 37 height 15
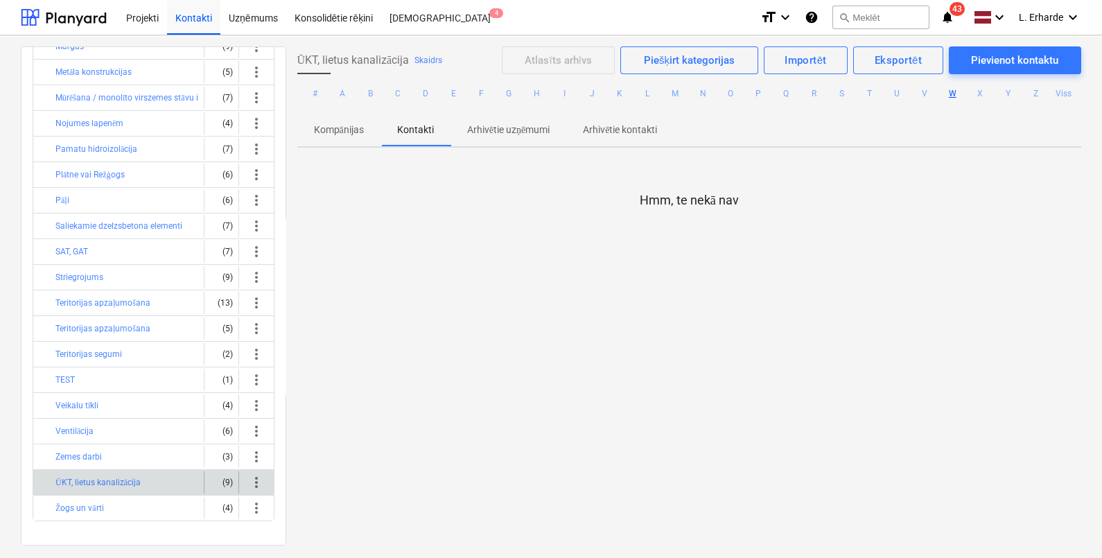
click at [223, 477] on div "(9)" at bounding box center [221, 483] width 23 height 22
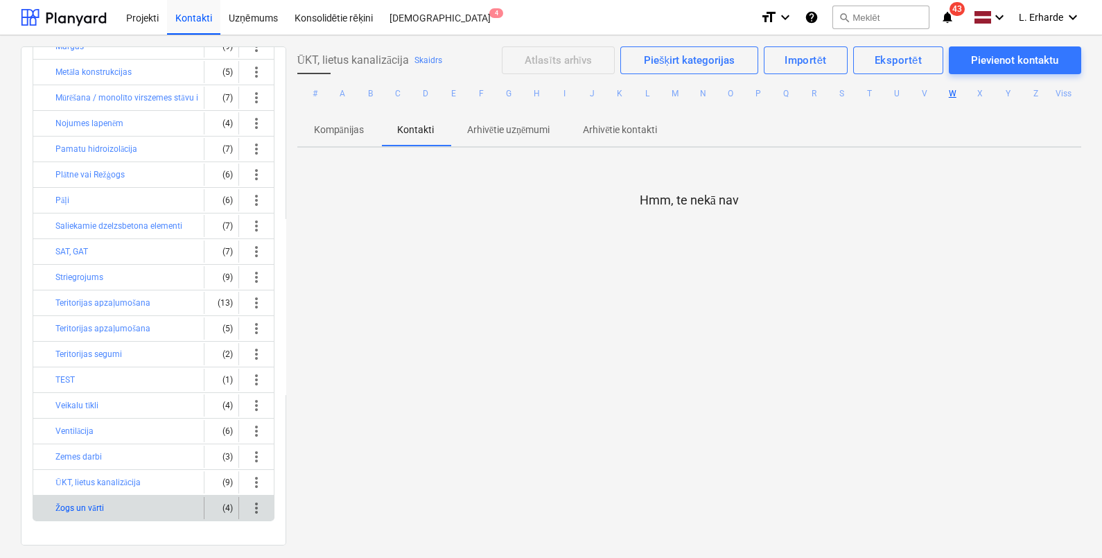
click at [86, 505] on button "Žogs un vārti" at bounding box center [79, 508] width 49 height 17
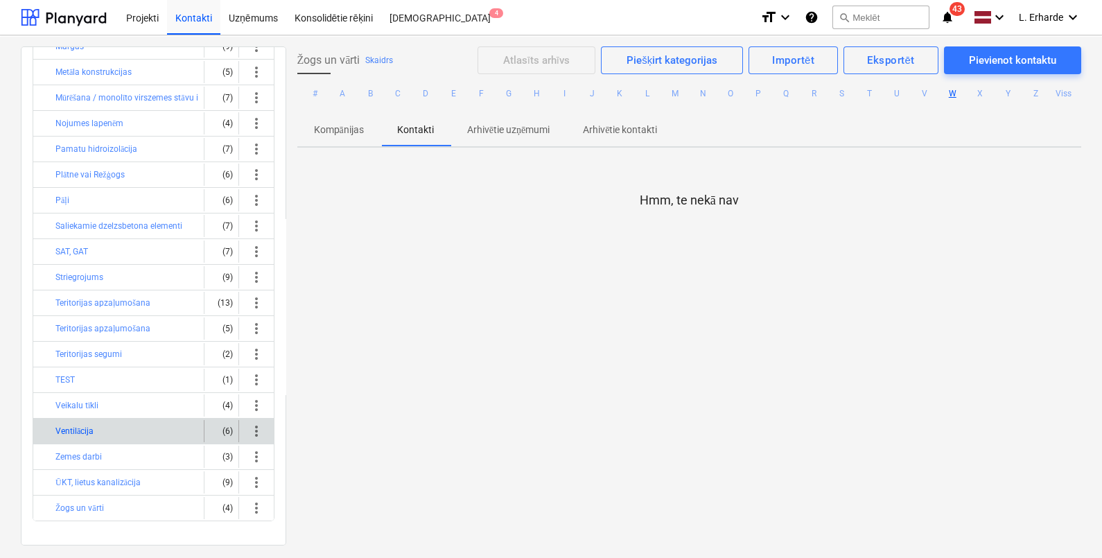
click at [87, 429] on button "Ventilācija" at bounding box center [74, 431] width 38 height 17
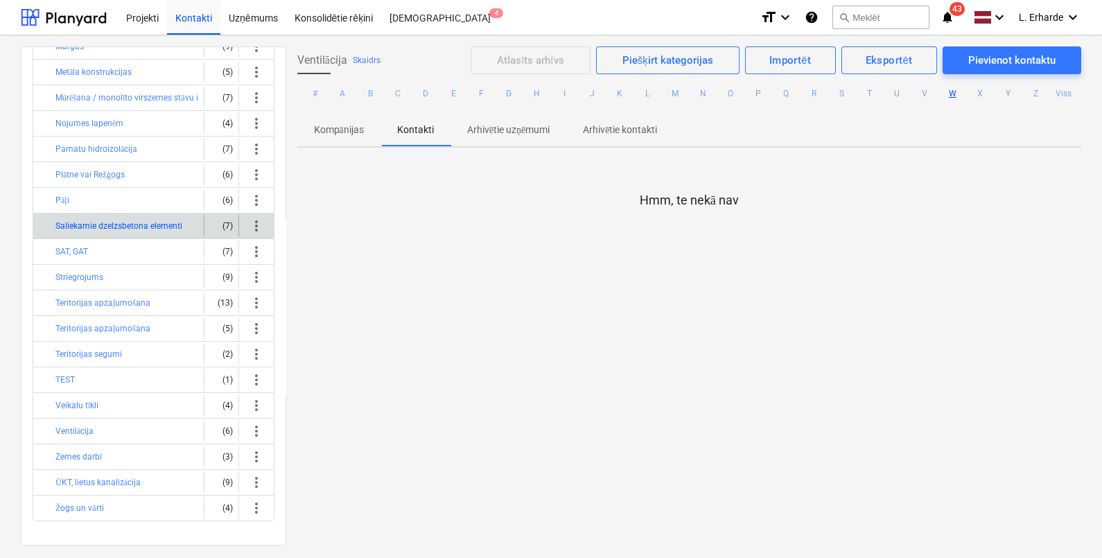
click at [121, 220] on button "Saliekamie dzelzsbetona elementi" at bounding box center [118, 226] width 127 height 17
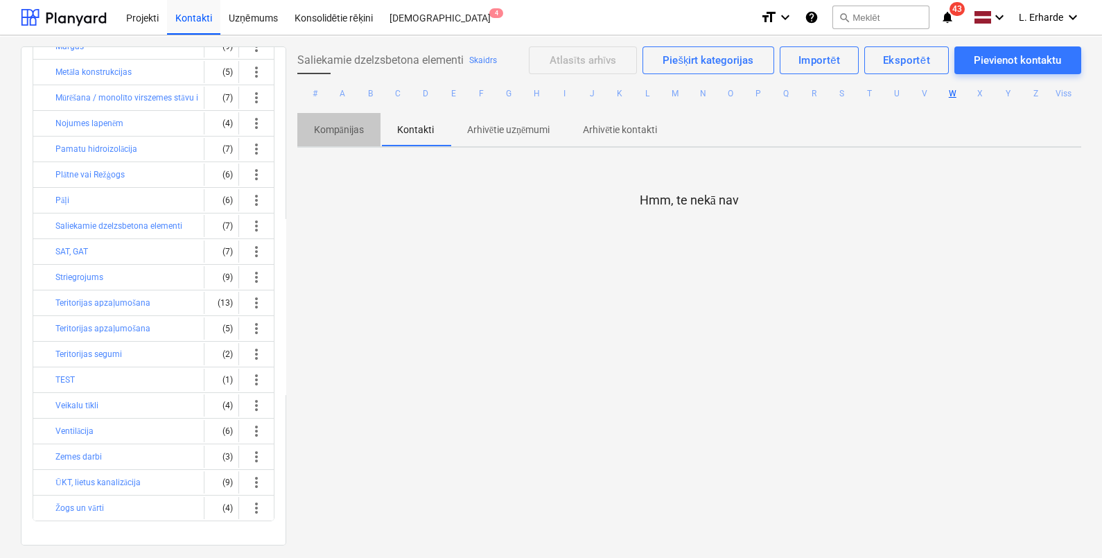
click at [336, 128] on p "Kompānijas" at bounding box center [339, 130] width 50 height 15
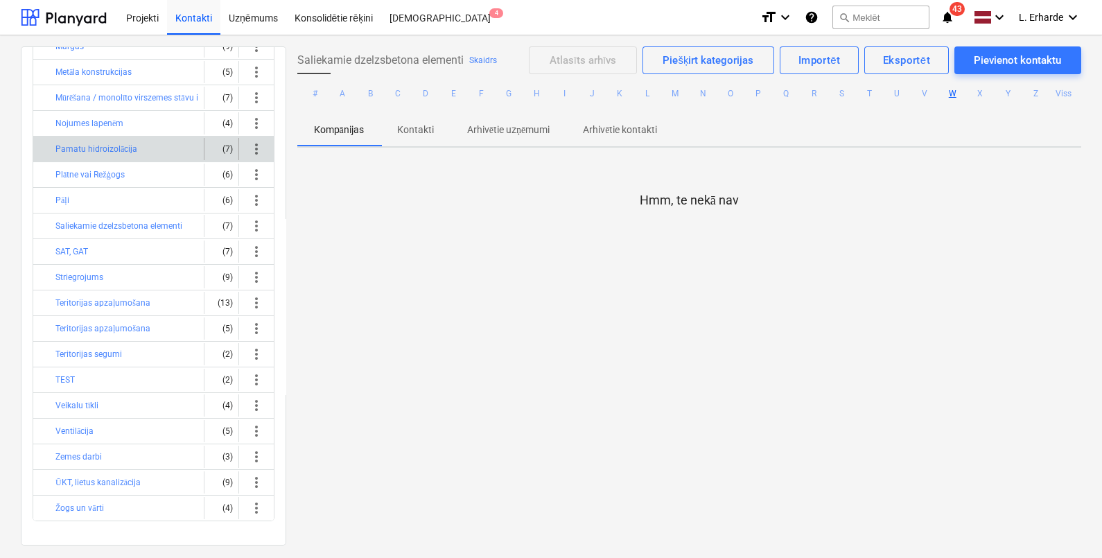
click at [155, 146] on div "Pamatu hidroizolācija" at bounding box center [126, 149] width 143 height 22
click at [128, 149] on button "Pamatu hidroizolācija" at bounding box center [96, 149] width 82 height 17
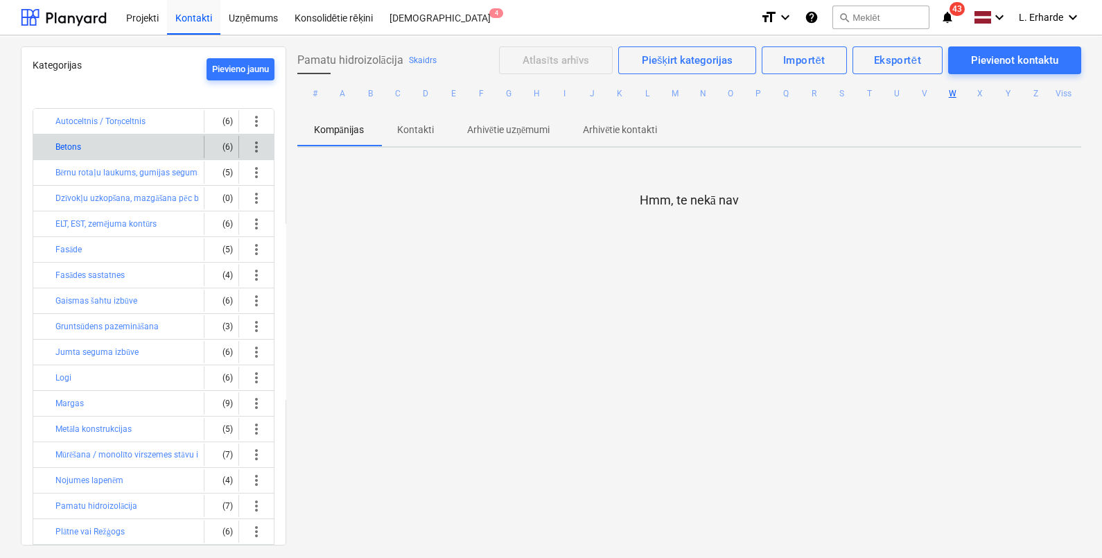
click at [66, 144] on button "Betons" at bounding box center [68, 147] width 26 height 17
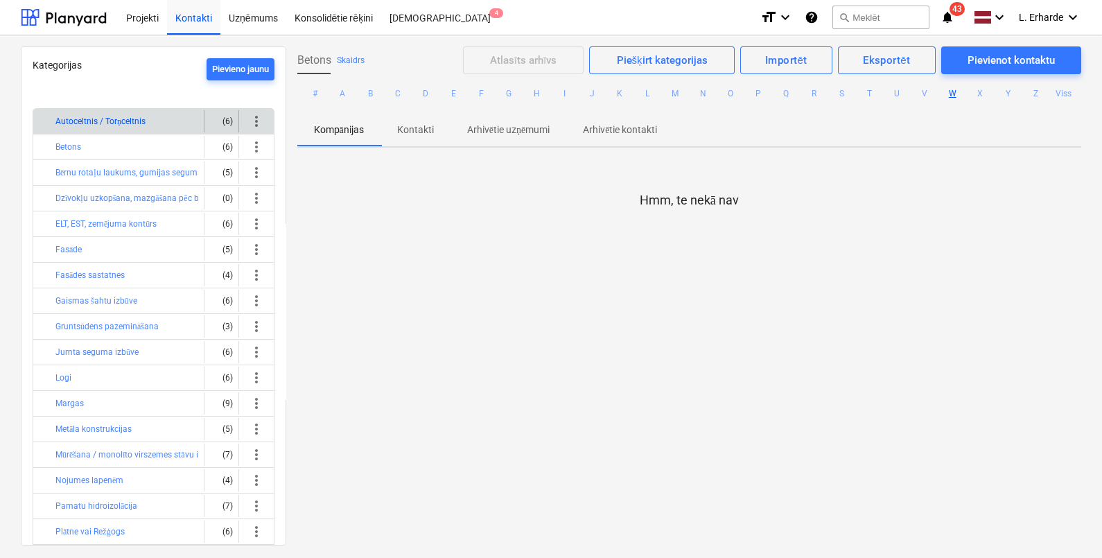
click at [115, 121] on button "Autoceltnis / Torņceltnis" at bounding box center [100, 121] width 90 height 17
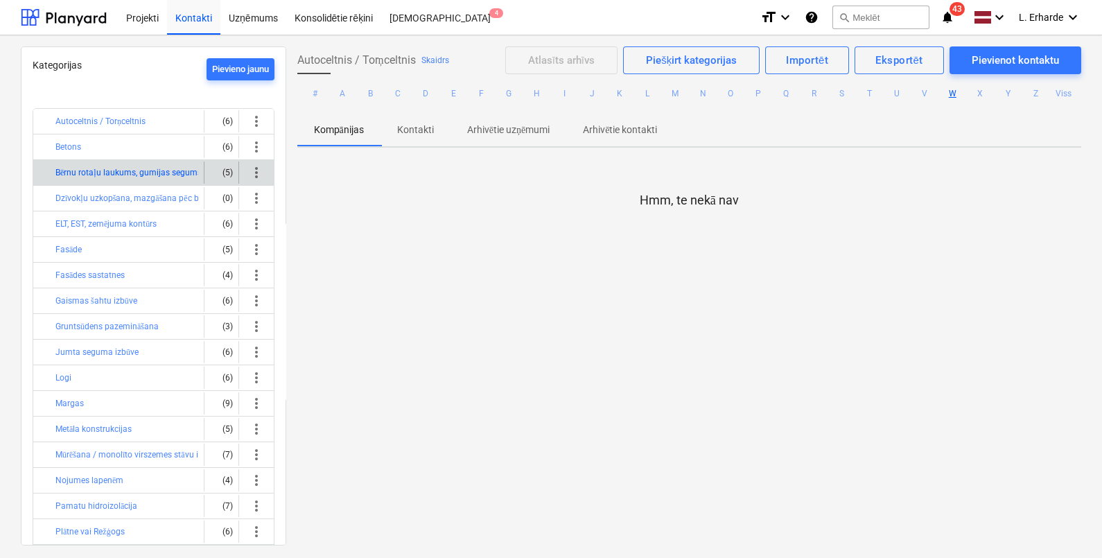
click at [83, 171] on button "Bērnu rotaļu laukums, gumijas segums" at bounding box center [128, 172] width 146 height 17
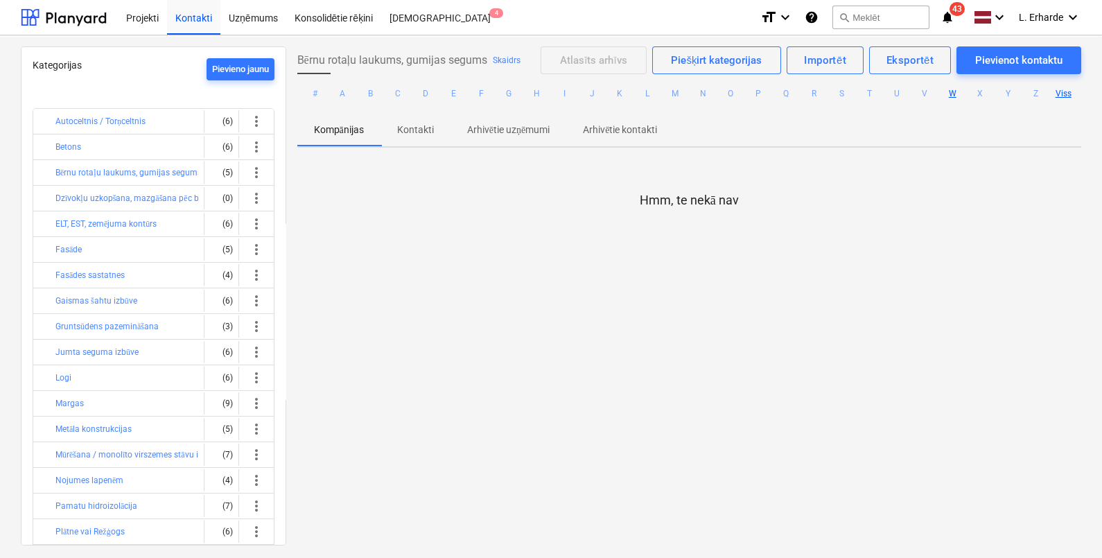
click at [1060, 91] on button "Viss" at bounding box center [1063, 93] width 17 height 17
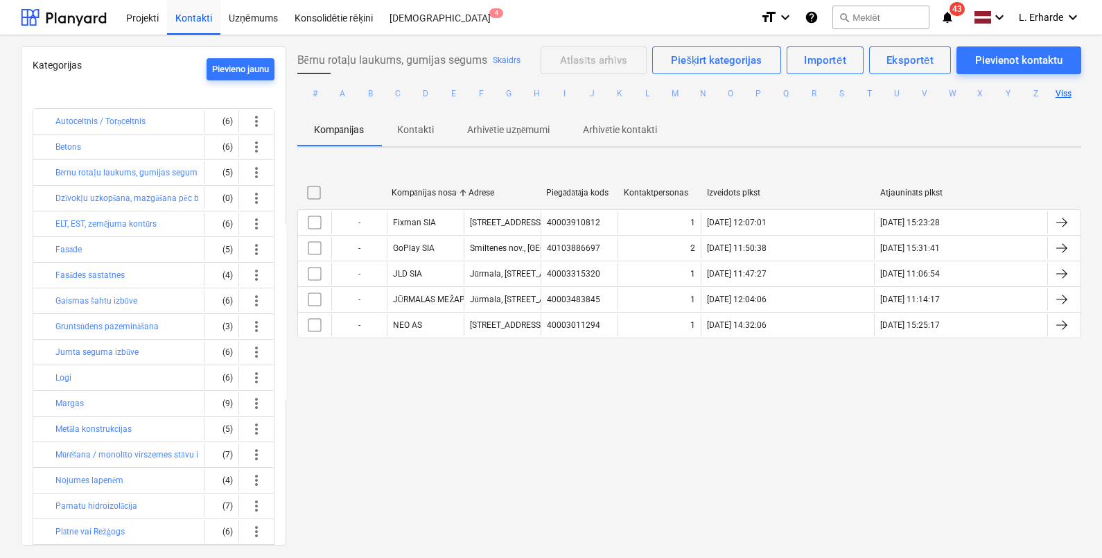
scroll to position [357, 0]
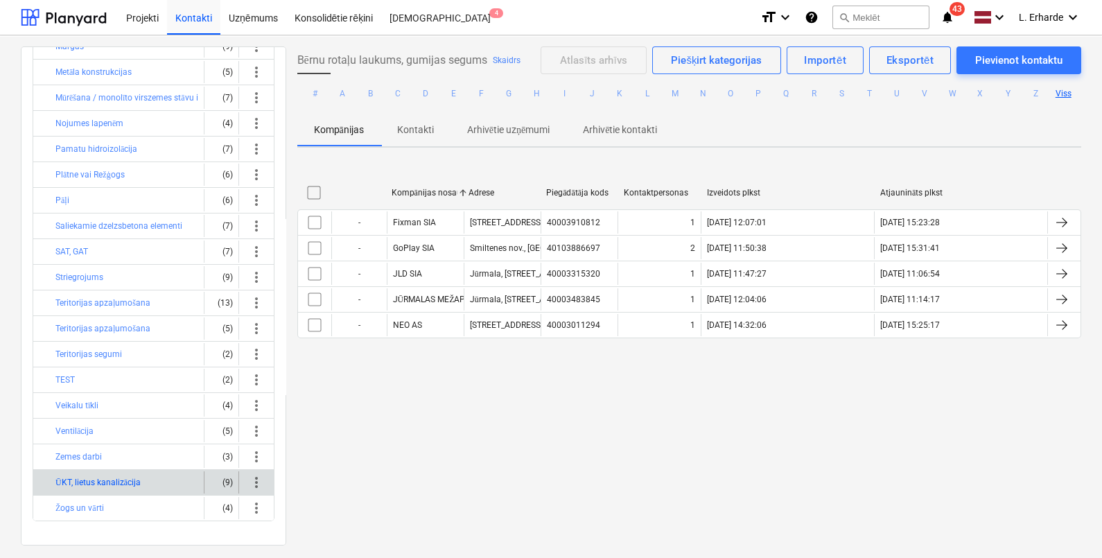
click at [135, 474] on button "ŪKT, lietus kanalizācija" at bounding box center [97, 482] width 85 height 17
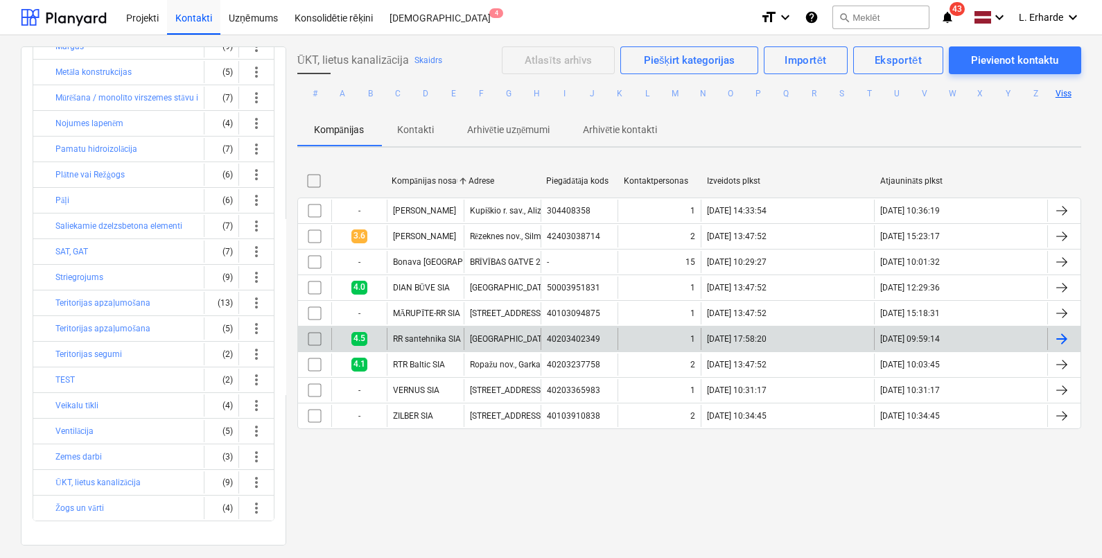
click at [1055, 336] on div at bounding box center [1062, 339] width 17 height 17
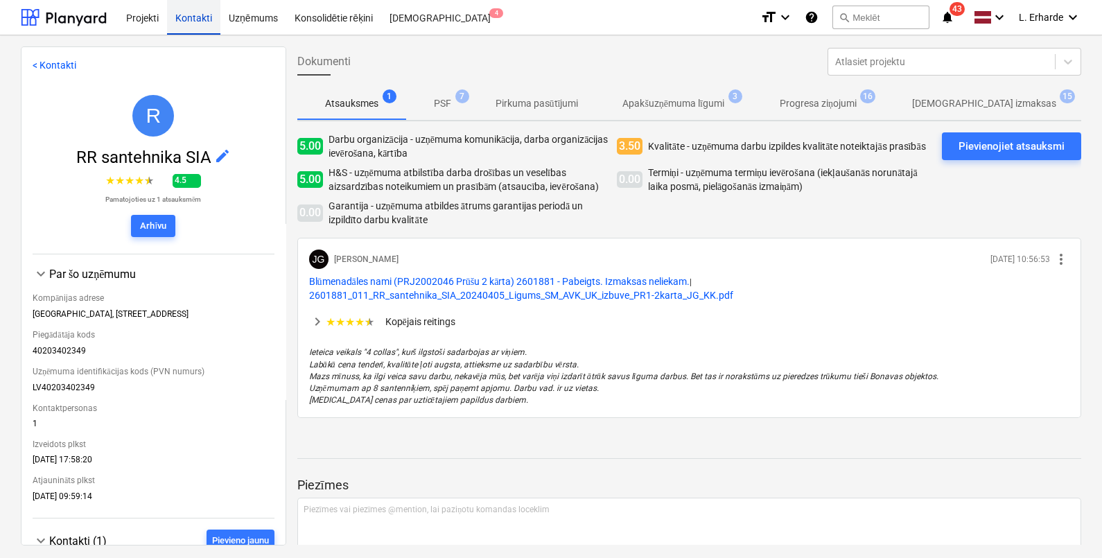
click at [200, 24] on div "Kontakti" at bounding box center [193, 16] width 53 height 35
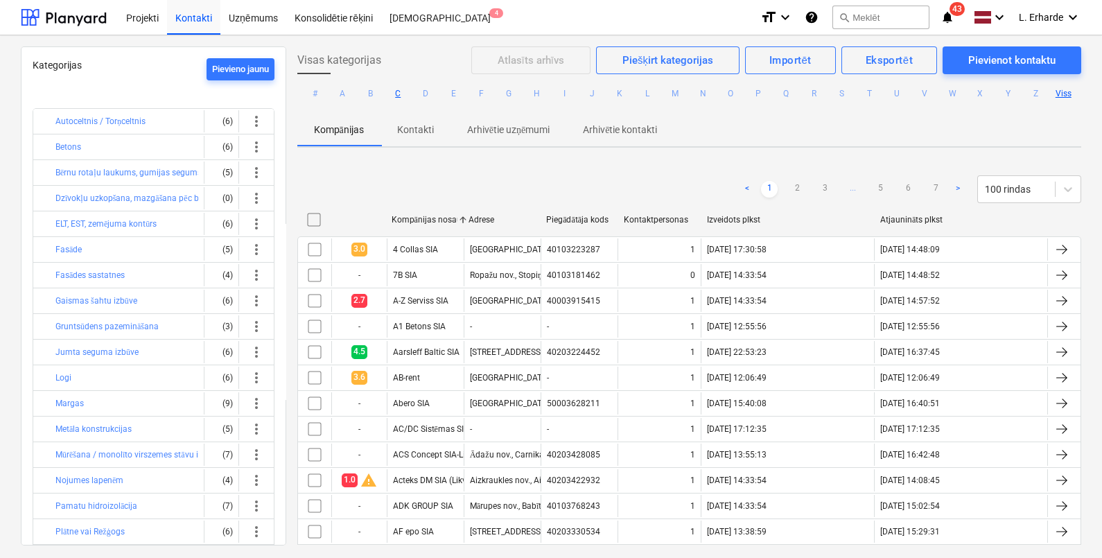
click at [395, 92] on button "C" at bounding box center [398, 93] width 17 height 17
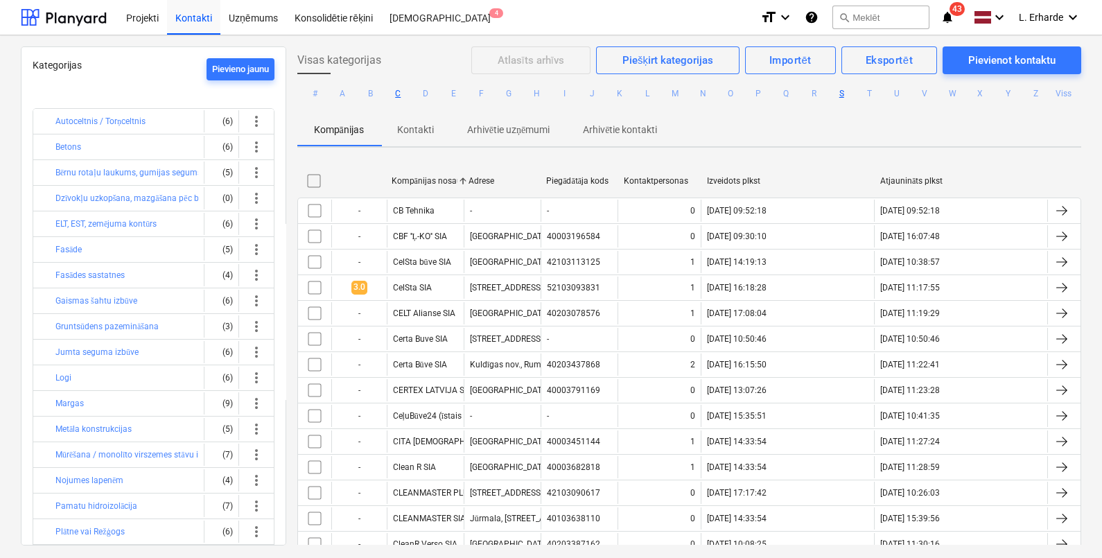
click at [840, 93] on button "S" at bounding box center [841, 93] width 17 height 17
drag, startPoint x: 1086, startPoint y: 135, endPoint x: 1091, endPoint y: 155, distance: 20.7
click at [1091, 155] on div "Visas kategorijas Atlasīts arhīvs Piešķirt kategorijas Importēt Eksportēt Pievi…" at bounding box center [689, 295] width 807 height 498
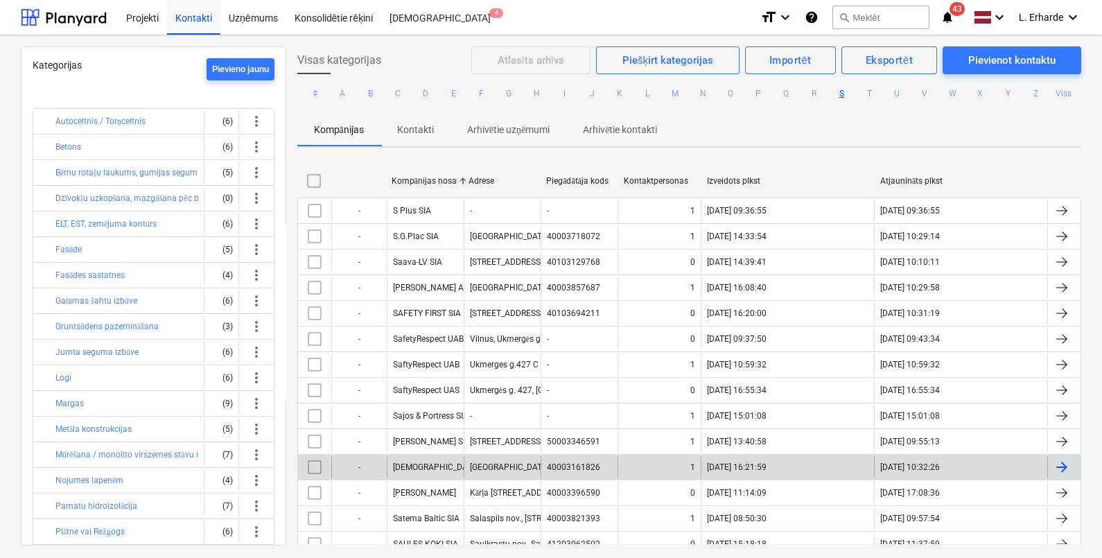
click at [441, 456] on div "[DEMOGRAPHIC_DATA] SIA" at bounding box center [425, 467] width 77 height 22
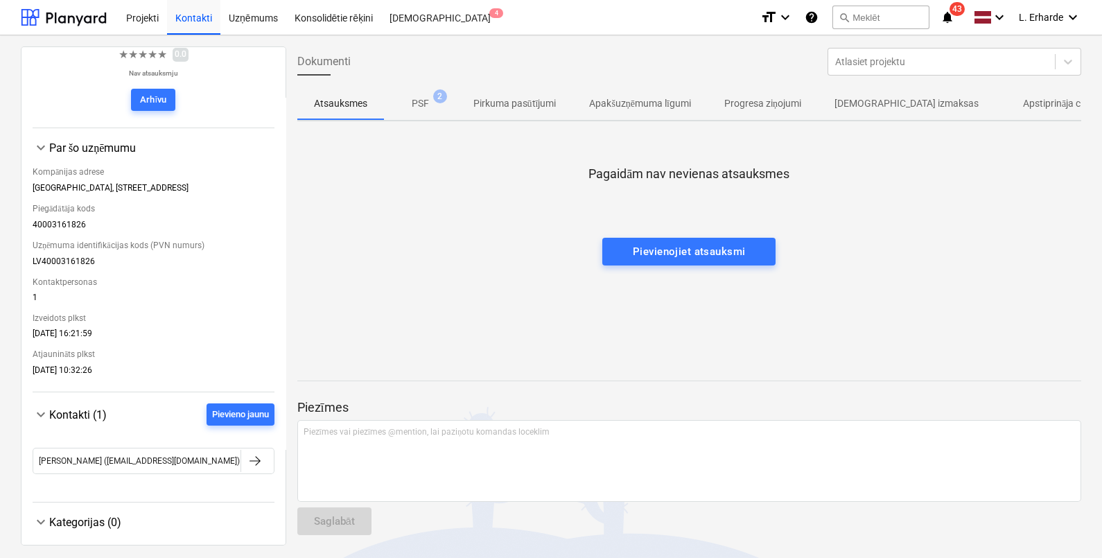
scroll to position [145, 0]
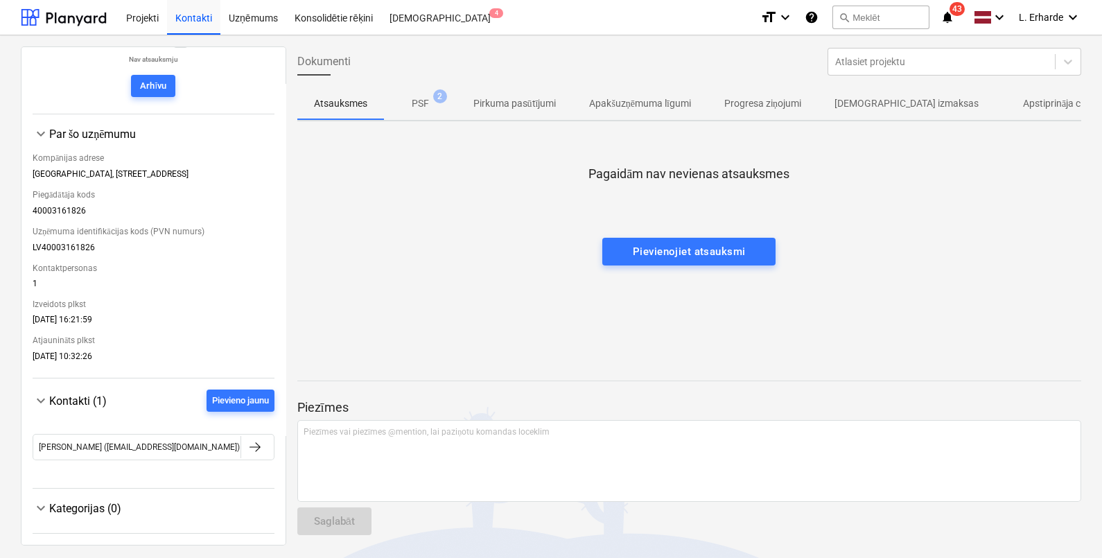
click at [426, 99] on p "PSF" at bounding box center [420, 103] width 17 height 15
